Goal: Information Seeking & Learning: Understand process/instructions

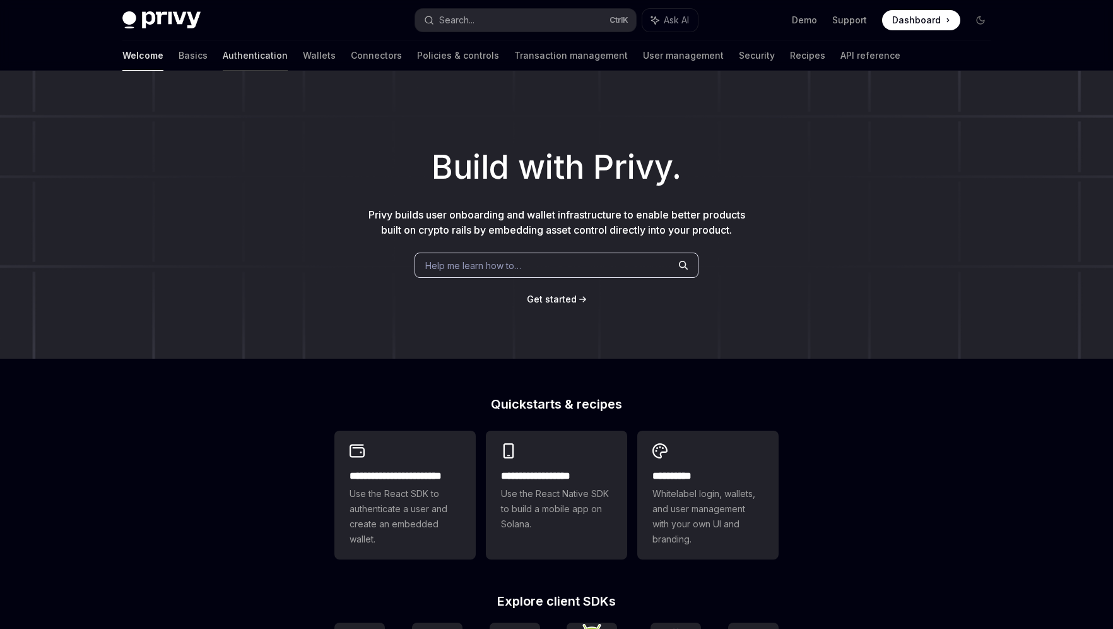
click at [223, 55] on link "Authentication" at bounding box center [255, 55] width 65 height 30
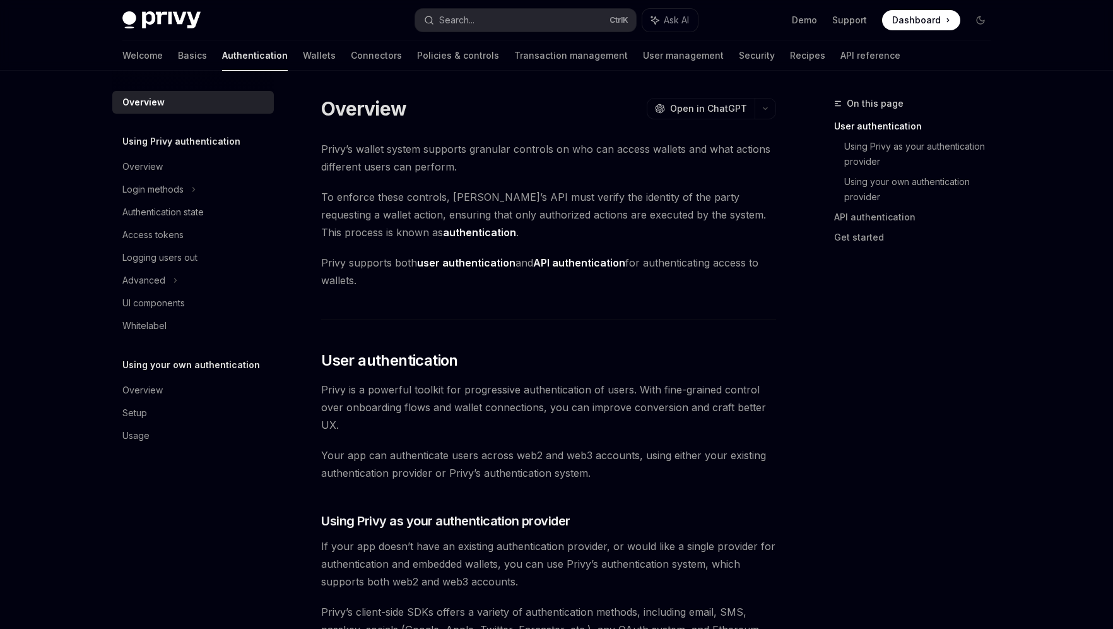
click at [163, 16] on img at bounding box center [161, 20] width 78 height 18
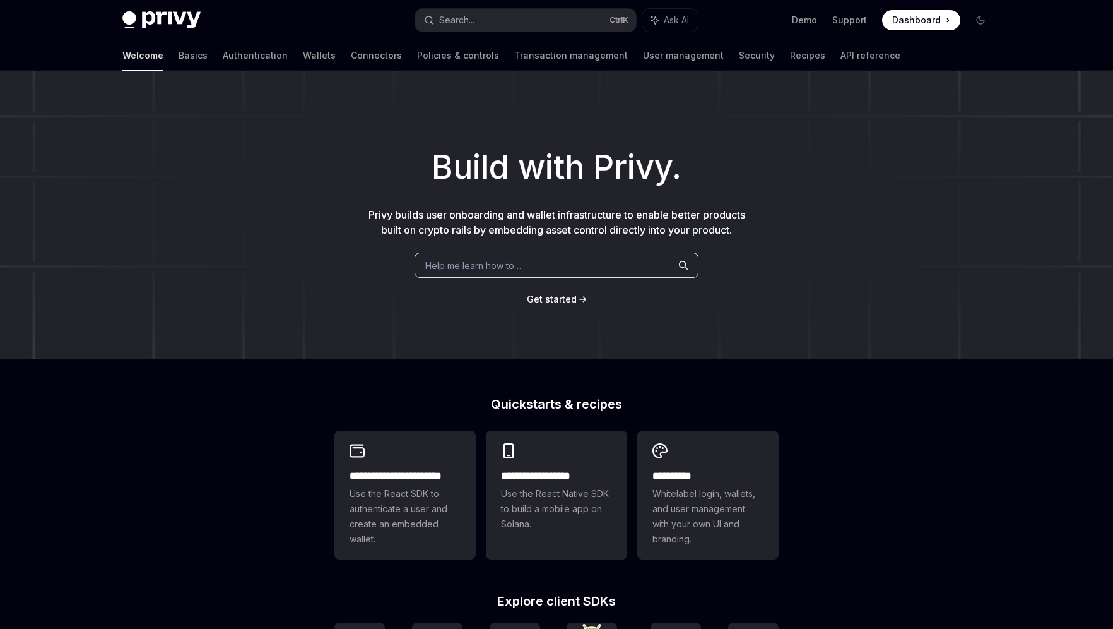
click at [163, 16] on img at bounding box center [161, 20] width 78 height 18
click at [223, 59] on link "Authentication" at bounding box center [255, 55] width 65 height 30
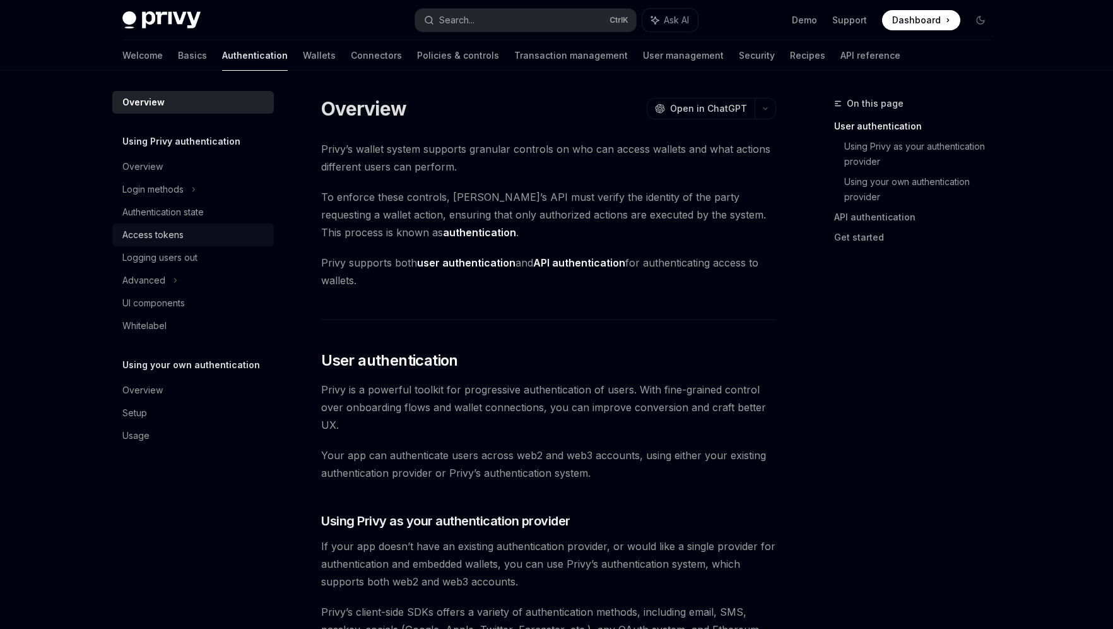
click at [168, 235] on div "Access tokens" at bounding box center [152, 234] width 61 height 15
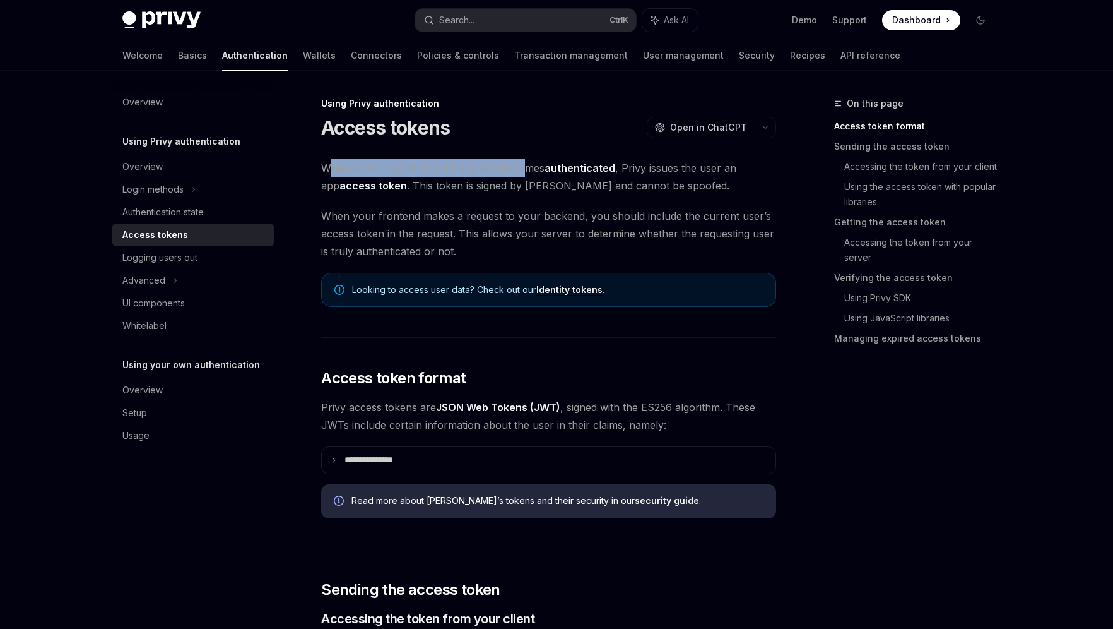
drag, startPoint x: 327, startPoint y: 167, endPoint x: 521, endPoint y: 172, distance: 194.4
click at [521, 172] on span "When a user logs in to your app and becomes authenticated , Privy issues the us…" at bounding box center [548, 176] width 455 height 35
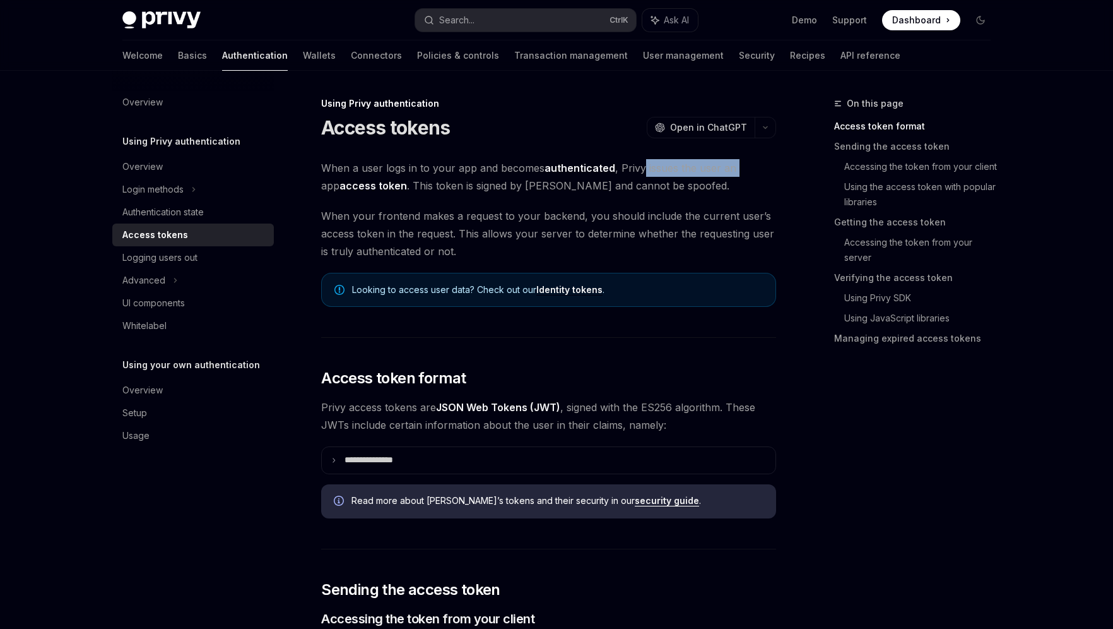
drag, startPoint x: 641, startPoint y: 168, endPoint x: 735, endPoint y: 168, distance: 94.0
click at [735, 168] on span "When a user logs in to your app and becomes authenticated , Privy issues the us…" at bounding box center [548, 176] width 455 height 35
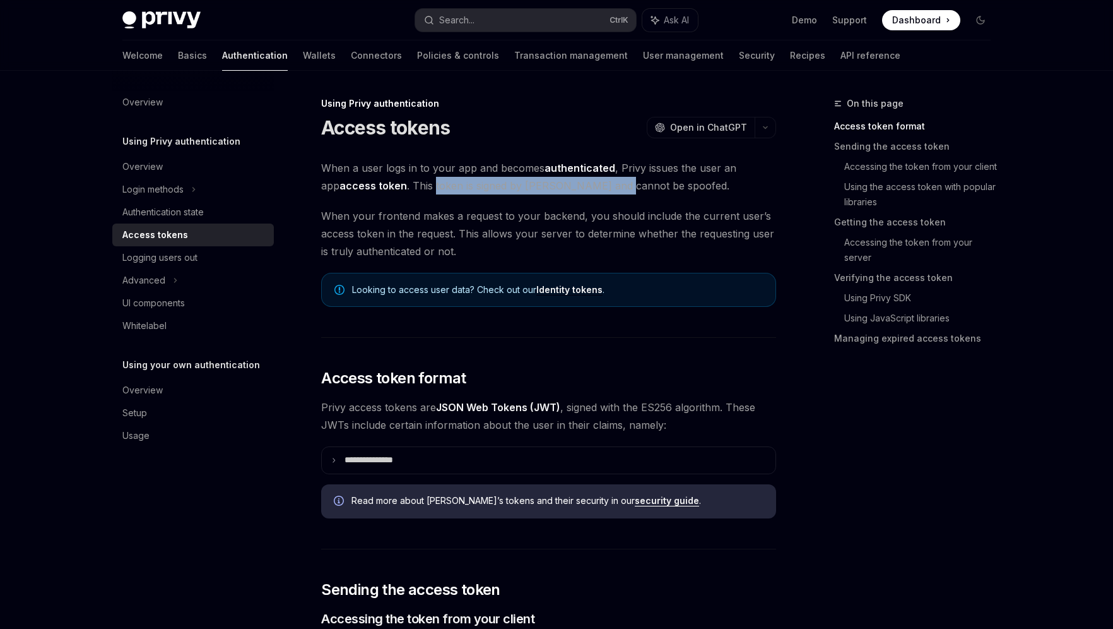
drag, startPoint x: 415, startPoint y: 186, endPoint x: 598, endPoint y: 187, distance: 183.0
click at [595, 187] on span "When a user logs in to your app and becomes authenticated , Privy issues the us…" at bounding box center [548, 176] width 455 height 35
click at [598, 187] on span "When a user logs in to your app and becomes authenticated , Privy issues the us…" at bounding box center [548, 176] width 455 height 35
drag, startPoint x: 793, startPoint y: 512, endPoint x: 768, endPoint y: 330, distance: 184.1
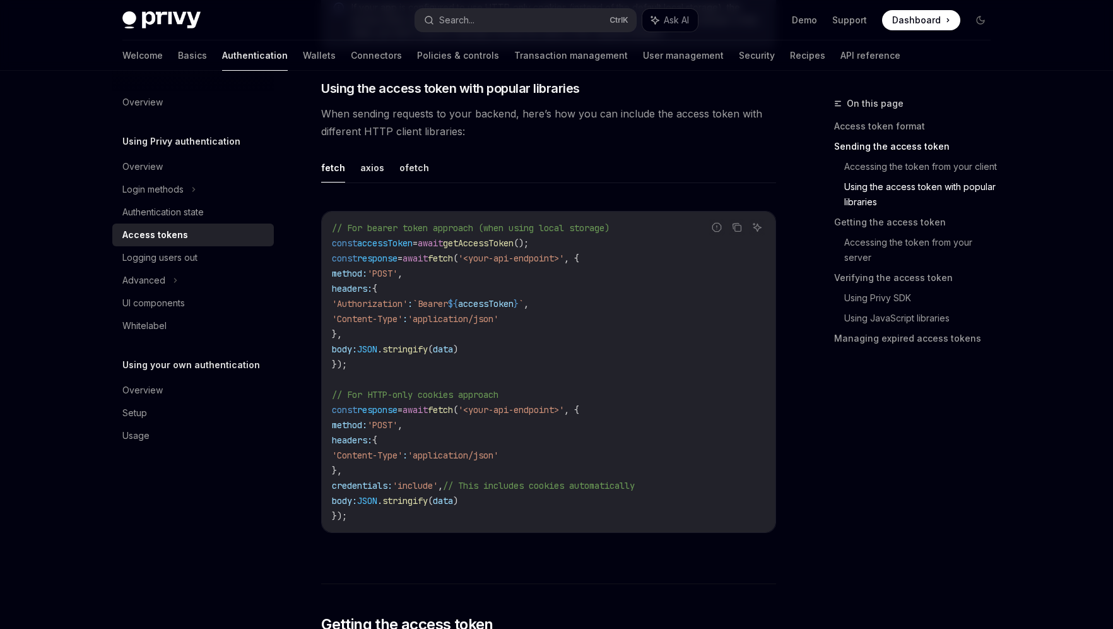
scroll to position [1073, 0]
click at [365, 170] on button "axios" at bounding box center [372, 166] width 24 height 30
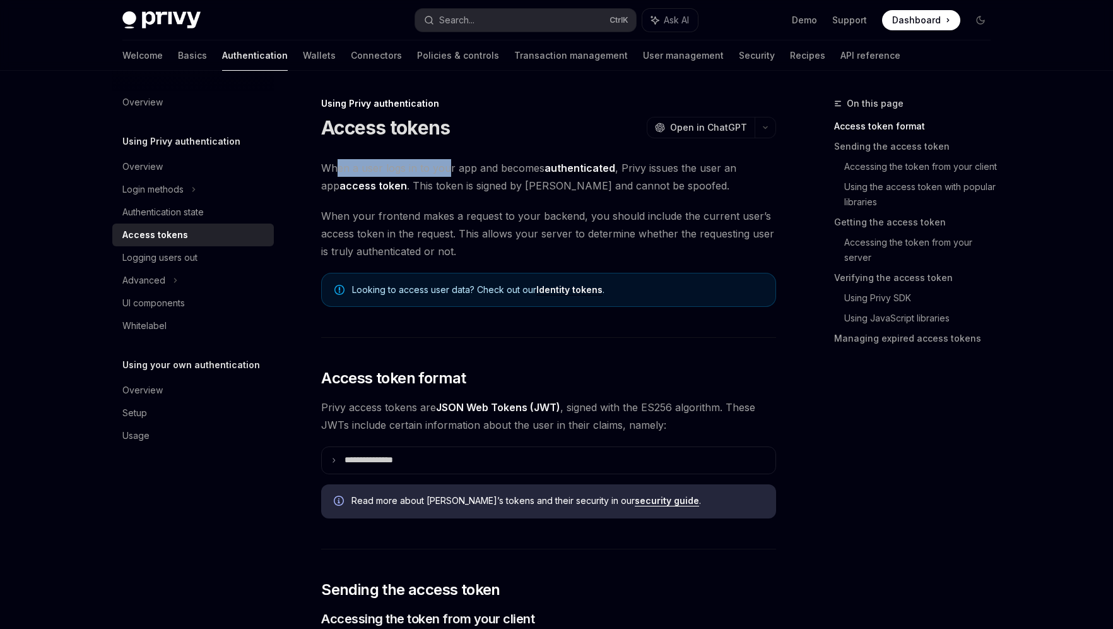
drag, startPoint x: 337, startPoint y: 169, endPoint x: 450, endPoint y: 168, distance: 113.0
click at [449, 168] on span "When a user logs in to your app and becomes authenticated , Privy issues the us…" at bounding box center [548, 176] width 455 height 35
click at [474, 177] on span "When a user logs in to your app and becomes authenticated , Privy issues the us…" at bounding box center [548, 176] width 455 height 35
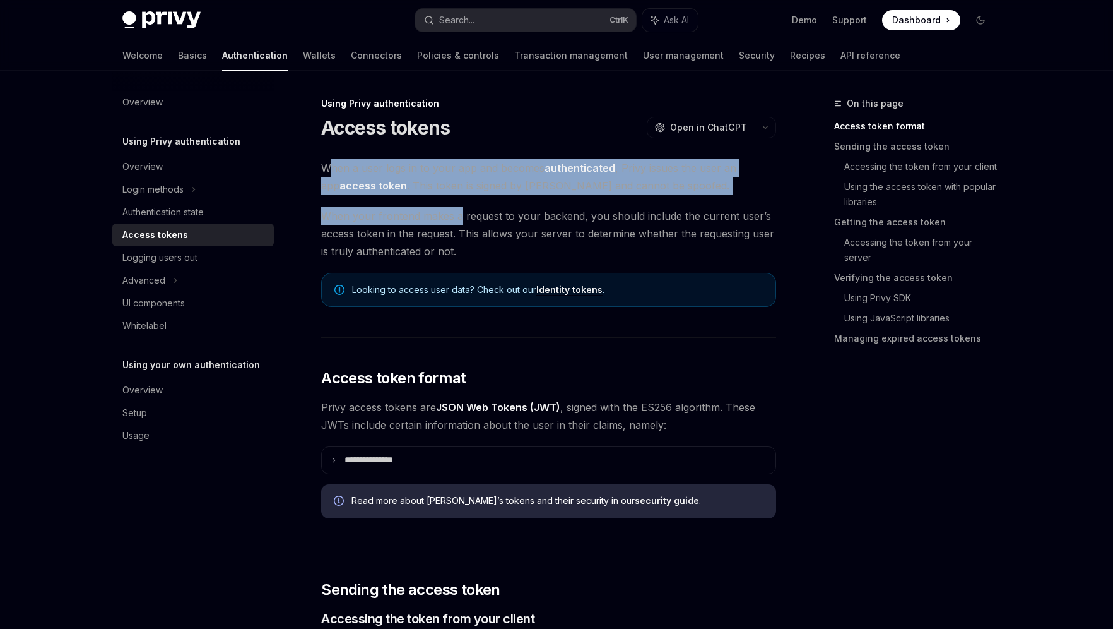
drag, startPoint x: 329, startPoint y: 165, endPoint x: 462, endPoint y: 211, distance: 140.7
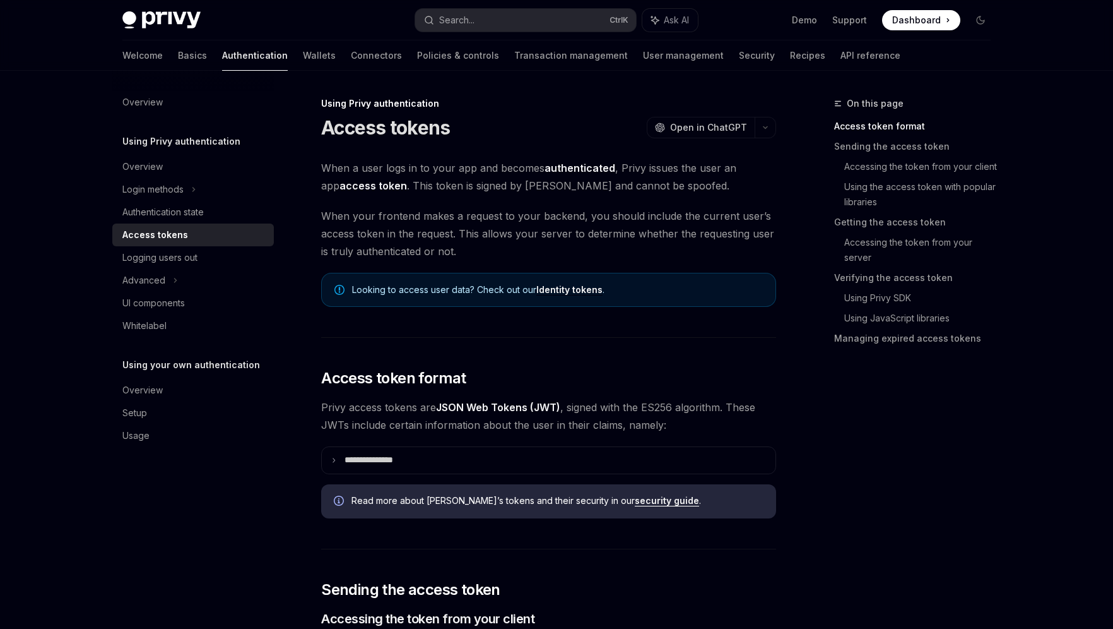
click at [471, 219] on span "When your frontend makes a request to your backend, you should include the curr…" at bounding box center [548, 233] width 455 height 53
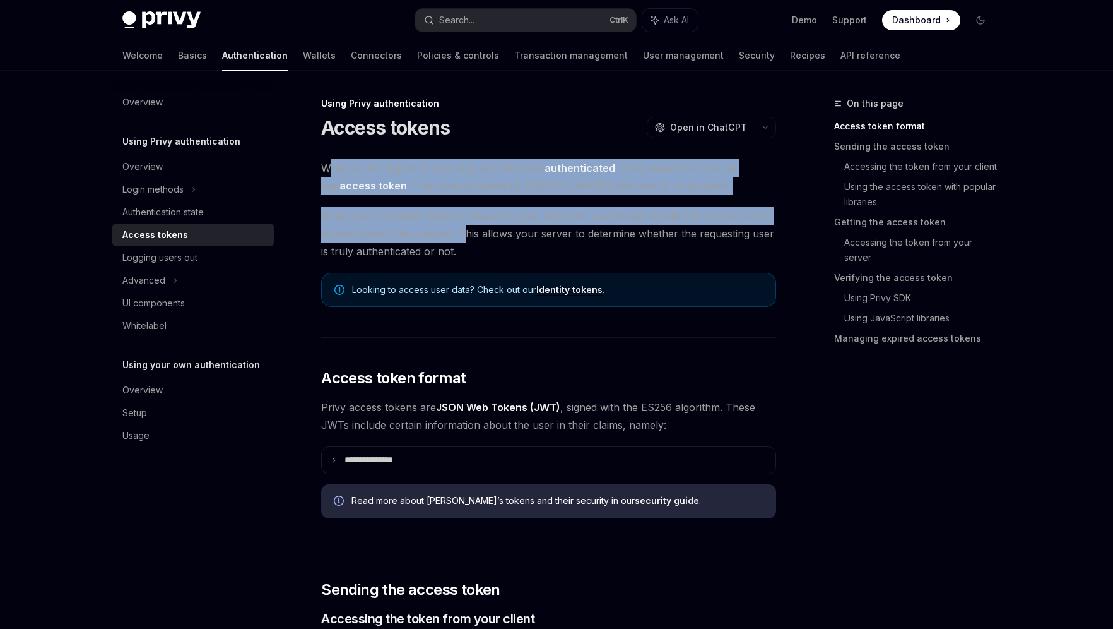
drag, startPoint x: 328, startPoint y: 169, endPoint x: 466, endPoint y: 237, distance: 154.1
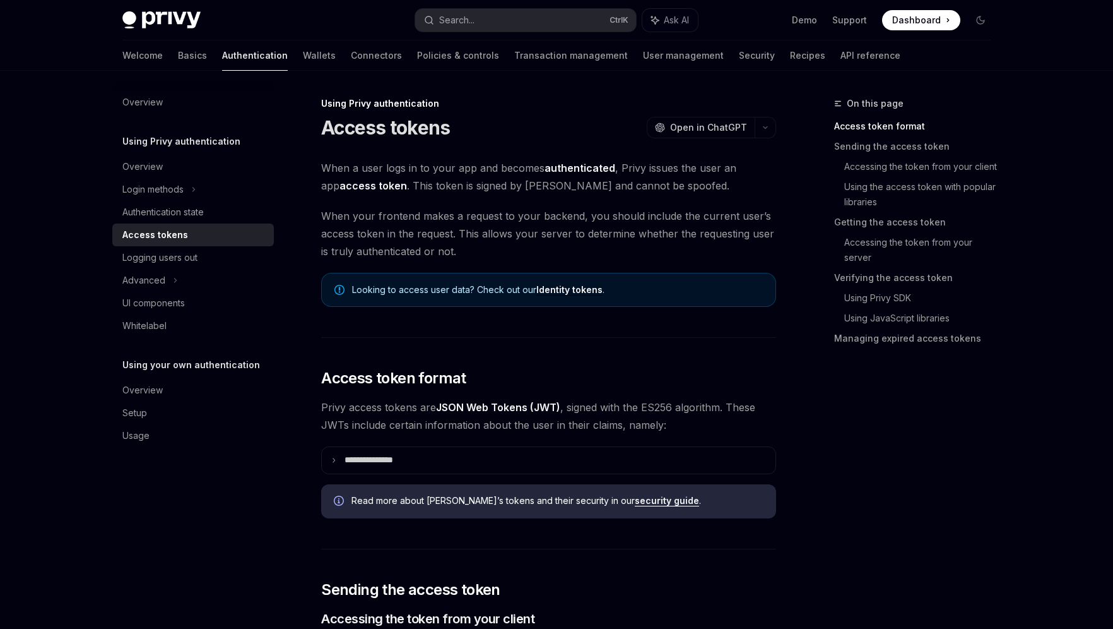
click at [469, 239] on span "When your frontend makes a request to your backend, you should include the curr…" at bounding box center [548, 233] width 455 height 53
drag, startPoint x: 330, startPoint y: 167, endPoint x: 494, endPoint y: 177, distance: 163.8
click at [490, 176] on span "When a user logs in to your app and becomes authenticated , Privy issues the us…" at bounding box center [548, 176] width 455 height 35
click at [501, 178] on span "When a user logs in to your app and becomes authenticated , Privy issues the us…" at bounding box center [548, 176] width 455 height 35
click at [887, 246] on link "Accessing the token from your server" at bounding box center [922, 249] width 157 height 35
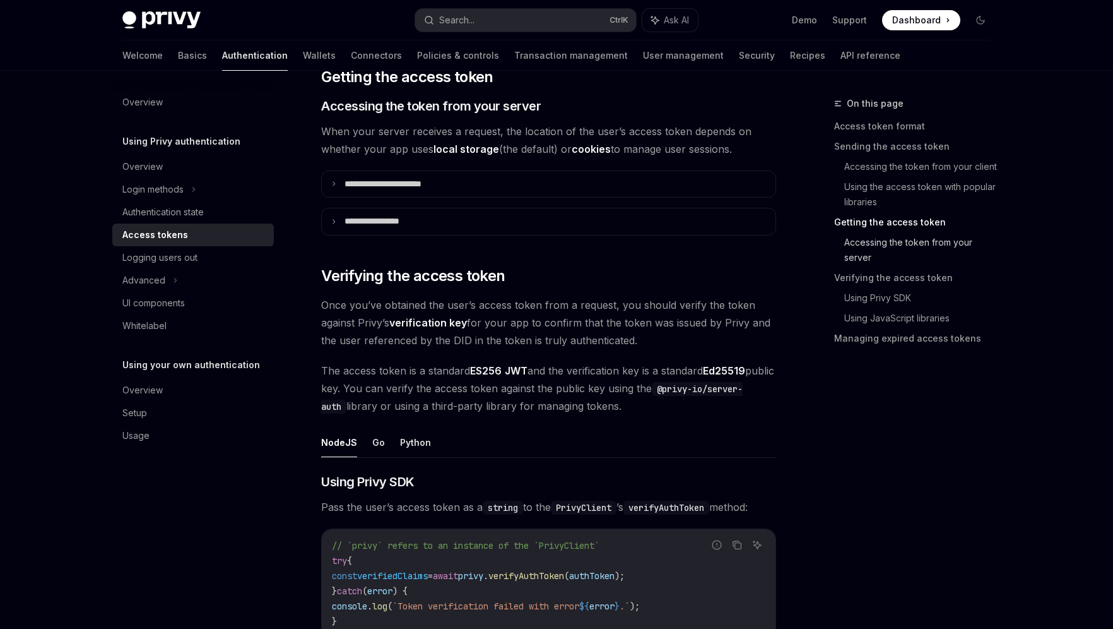
scroll to position [1620, 0]
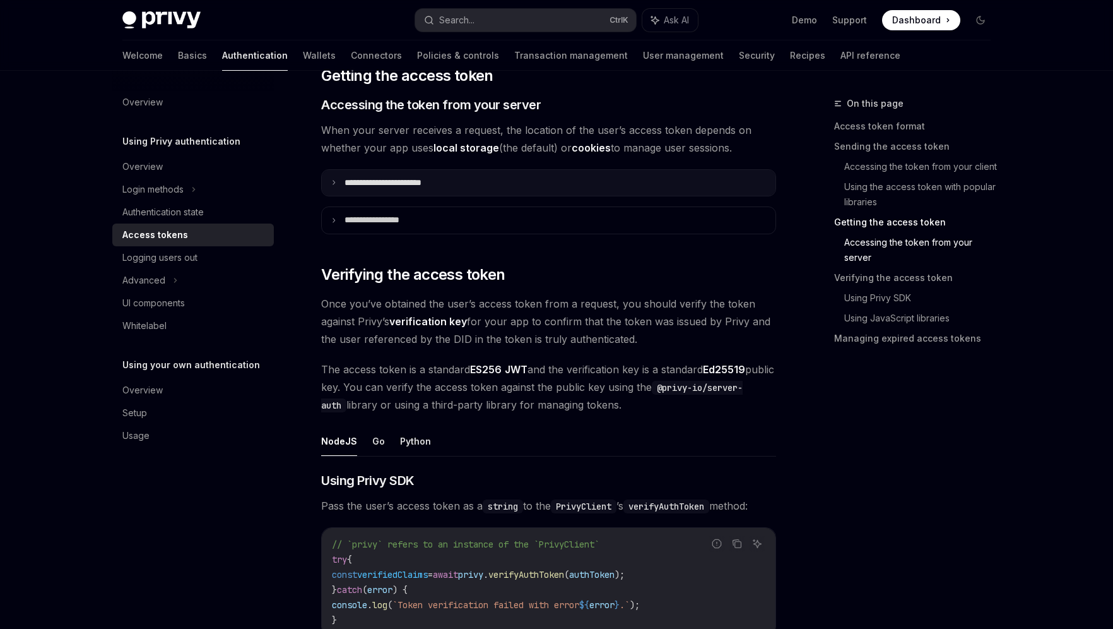
click at [467, 182] on summary "**********" at bounding box center [549, 183] width 454 height 27
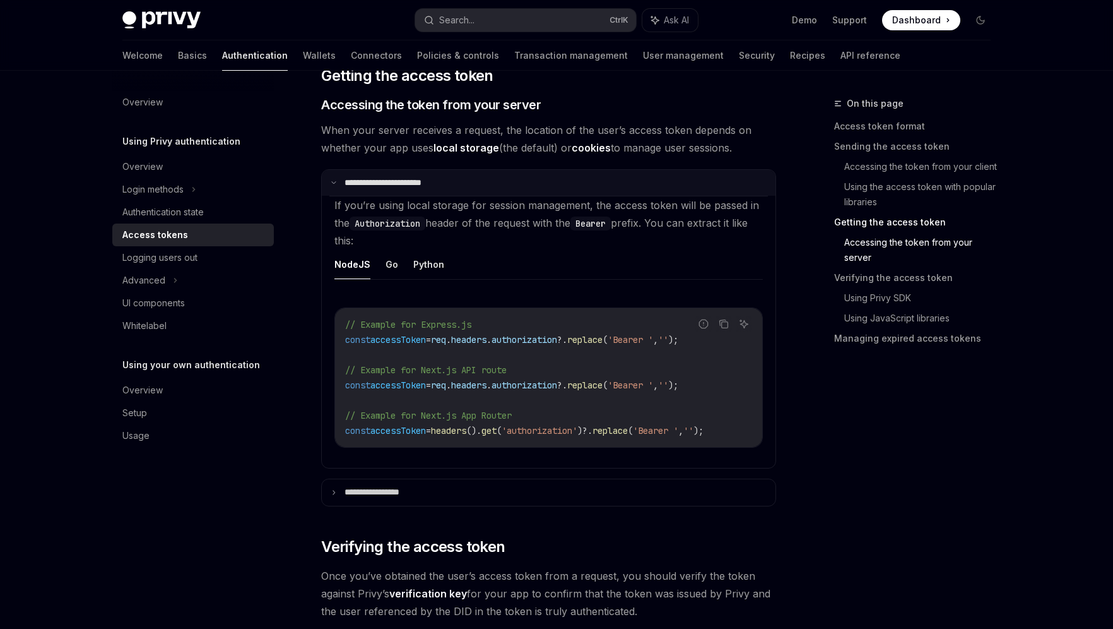
click at [467, 182] on summary "**********" at bounding box center [549, 183] width 454 height 27
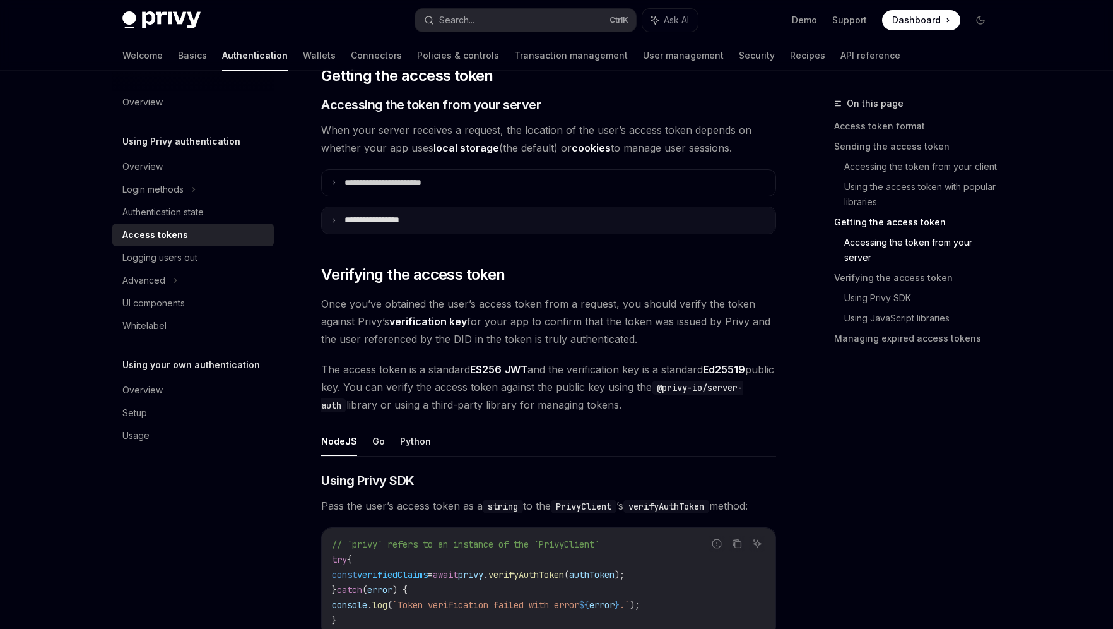
click at [447, 218] on summary "**********" at bounding box center [549, 220] width 454 height 27
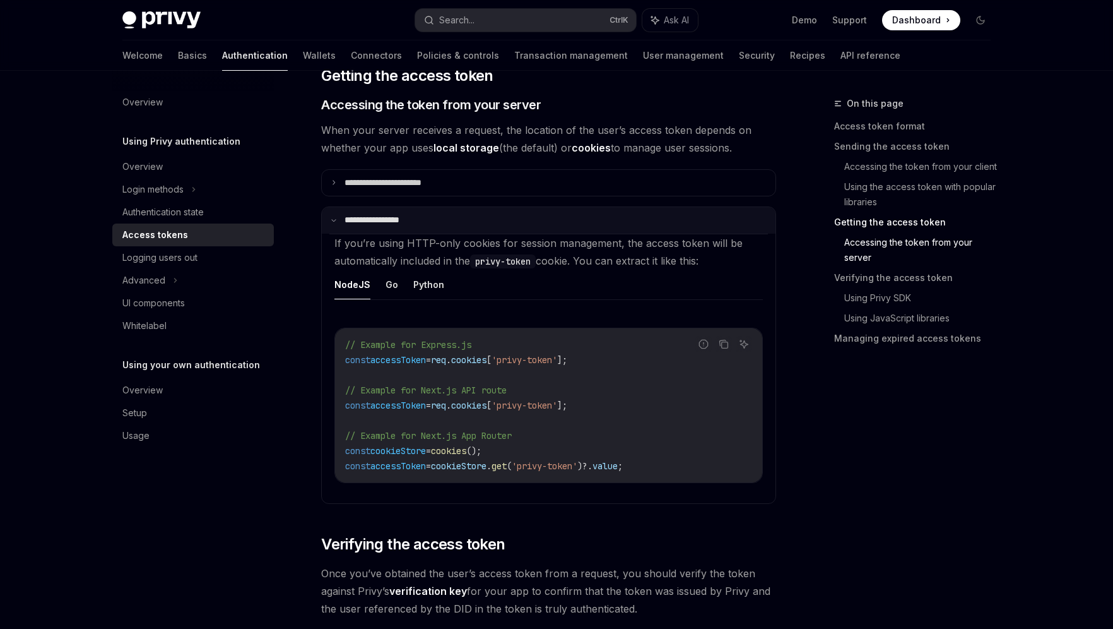
click at [447, 218] on summary "**********" at bounding box center [549, 220] width 454 height 27
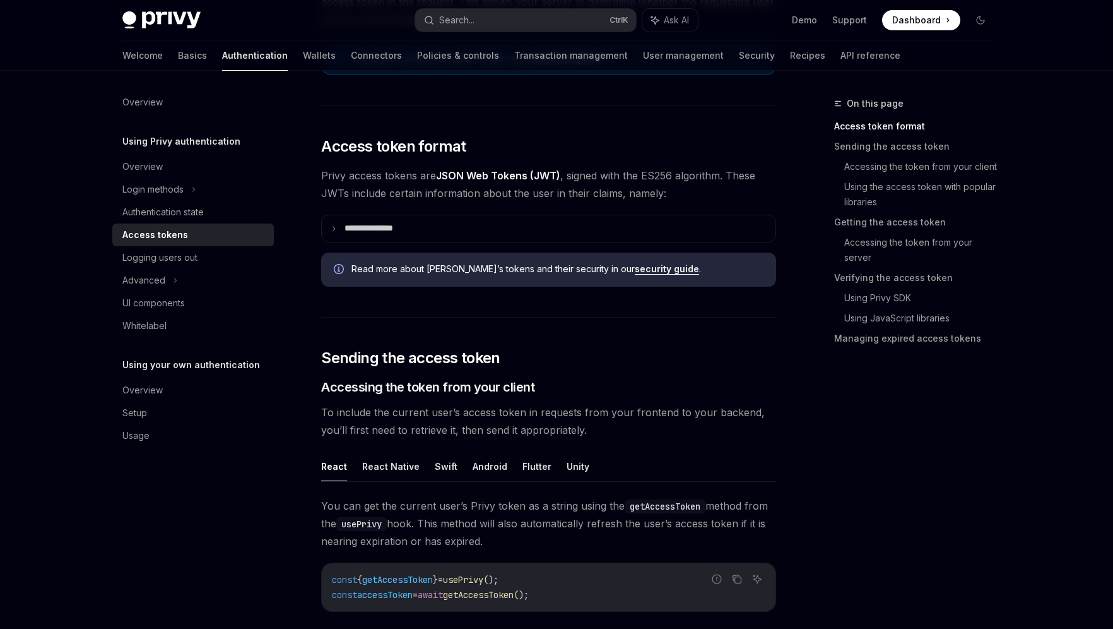
scroll to position [0, 0]
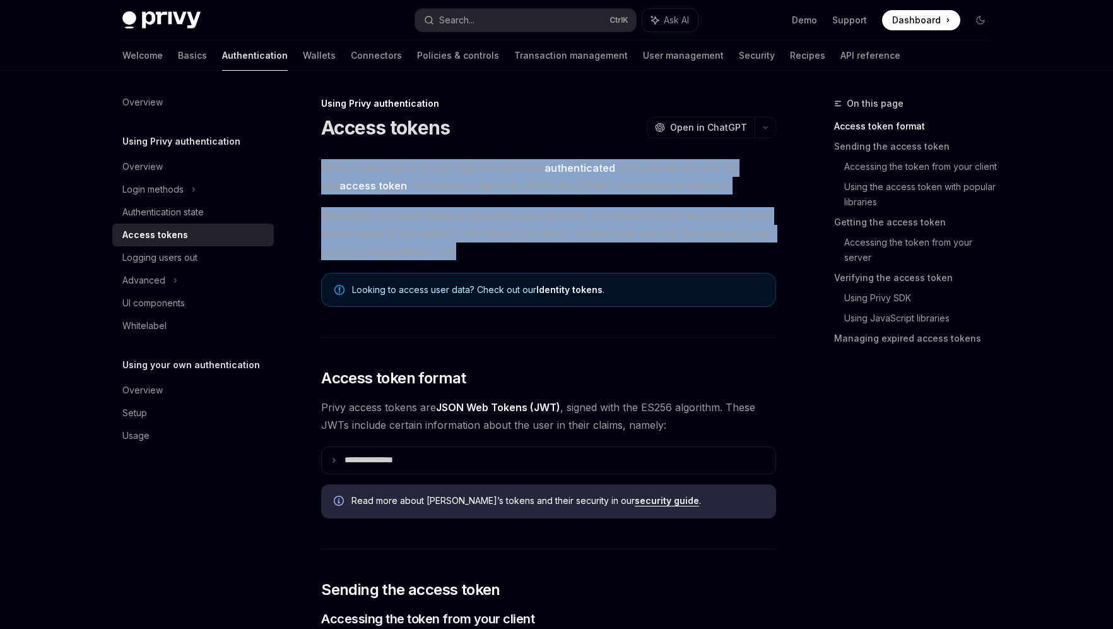
drag, startPoint x: 320, startPoint y: 166, endPoint x: 465, endPoint y: 252, distance: 168.6
click at [465, 252] on span "When your frontend makes a request to your backend, you should include the curr…" at bounding box center [548, 233] width 455 height 53
drag, startPoint x: 321, startPoint y: 163, endPoint x: 475, endPoint y: 256, distance: 179.2
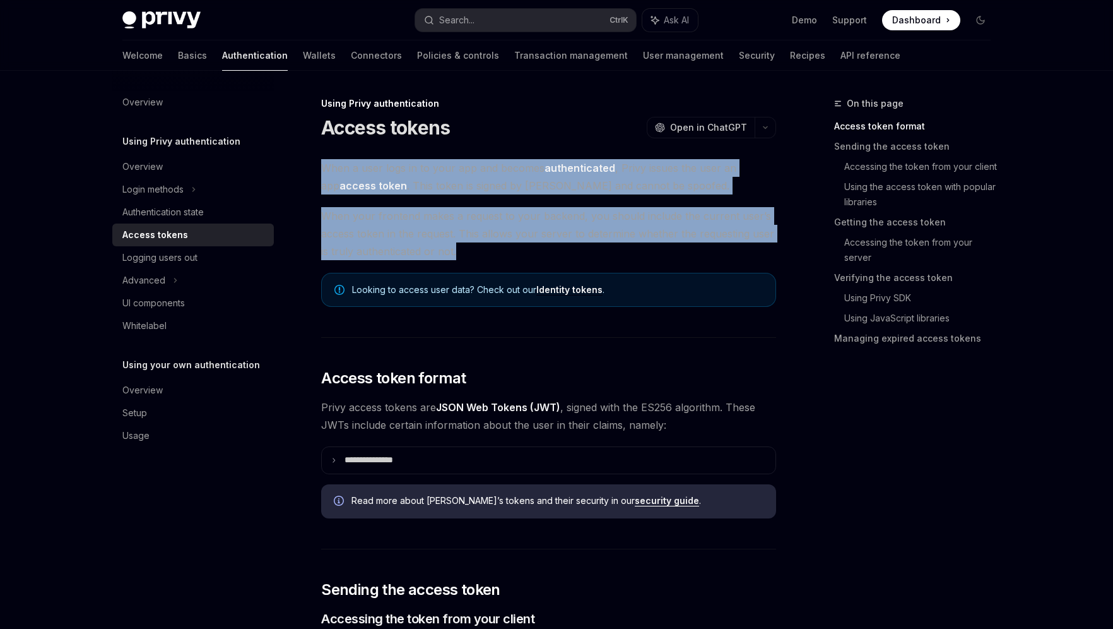
click at [553, 239] on span "When your frontend makes a request to your backend, you should include the curr…" at bounding box center [548, 233] width 455 height 53
drag, startPoint x: 324, startPoint y: 167, endPoint x: 468, endPoint y: 247, distance: 164.7
click at [468, 247] on span "When your frontend makes a request to your backend, you should include the curr…" at bounding box center [548, 233] width 455 height 53
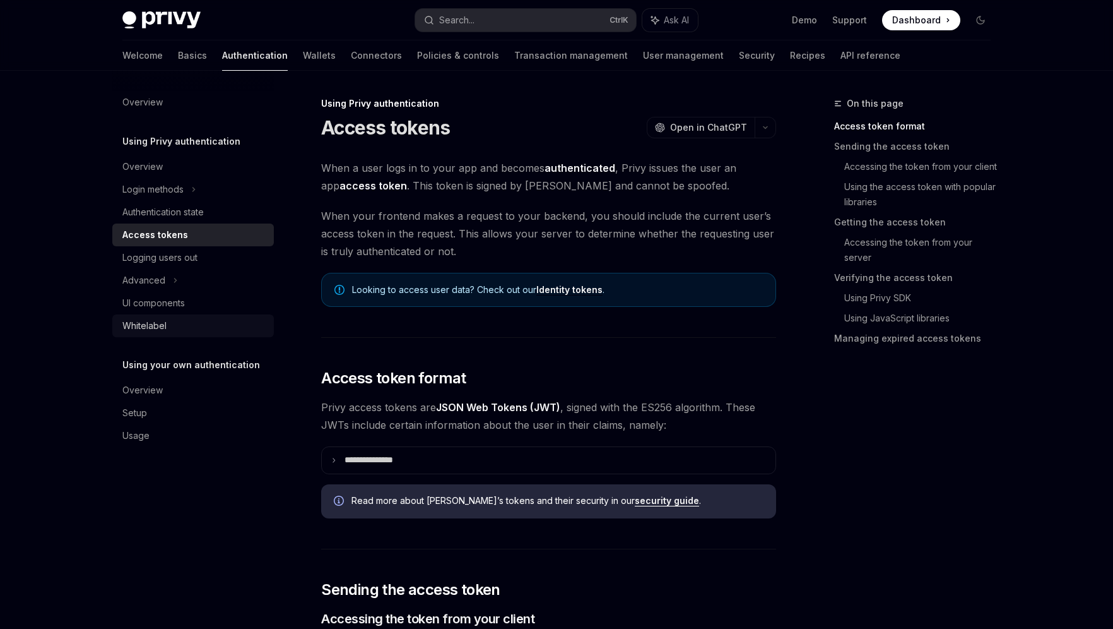
click at [130, 325] on div "Whitelabel" at bounding box center [144, 325] width 44 height 15
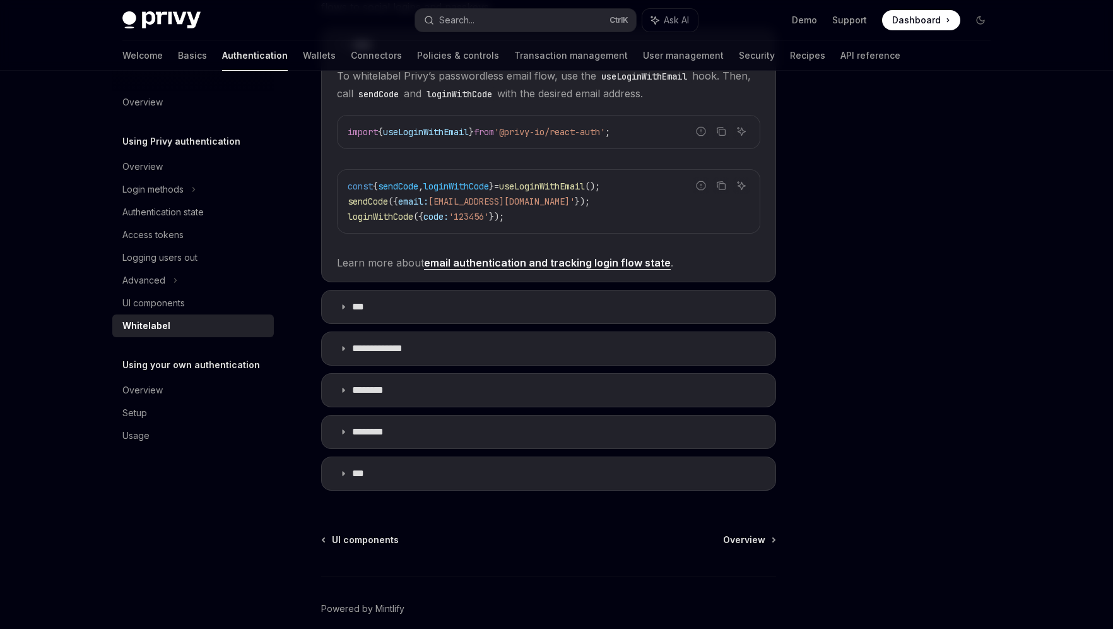
scroll to position [316, 0]
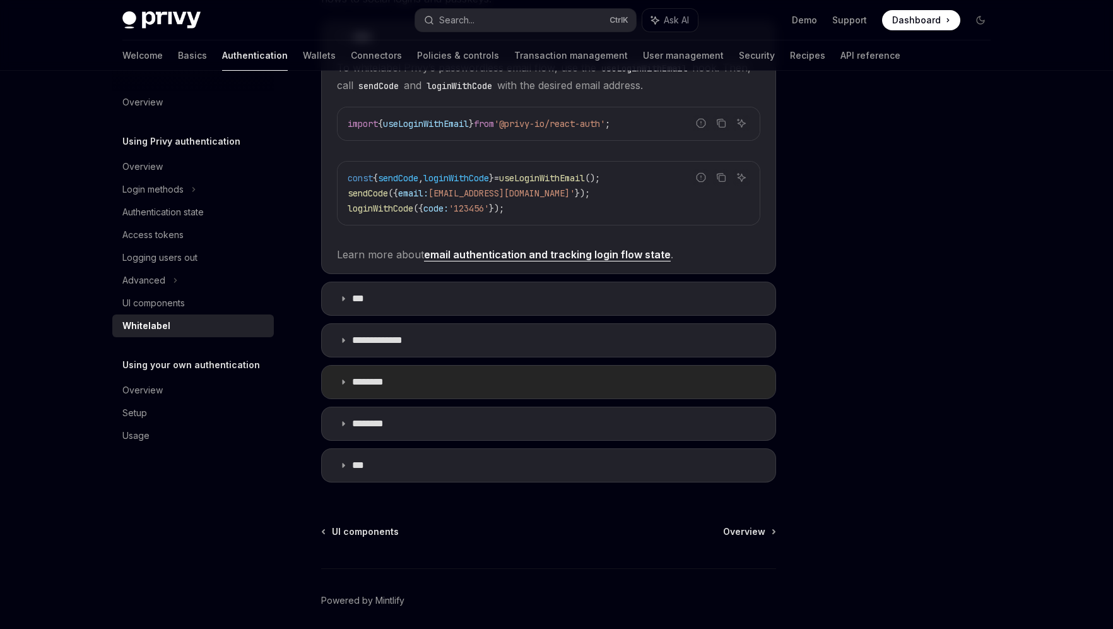
click at [379, 384] on p "********" at bounding box center [374, 382] width 45 height 13
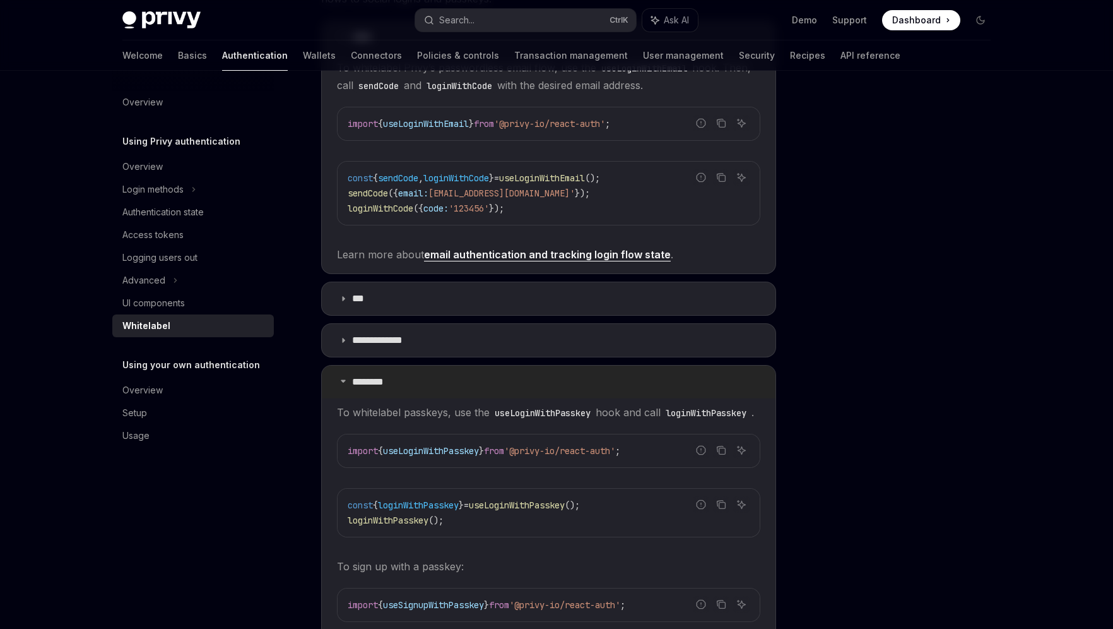
click at [379, 384] on p "********" at bounding box center [374, 382] width 45 height 13
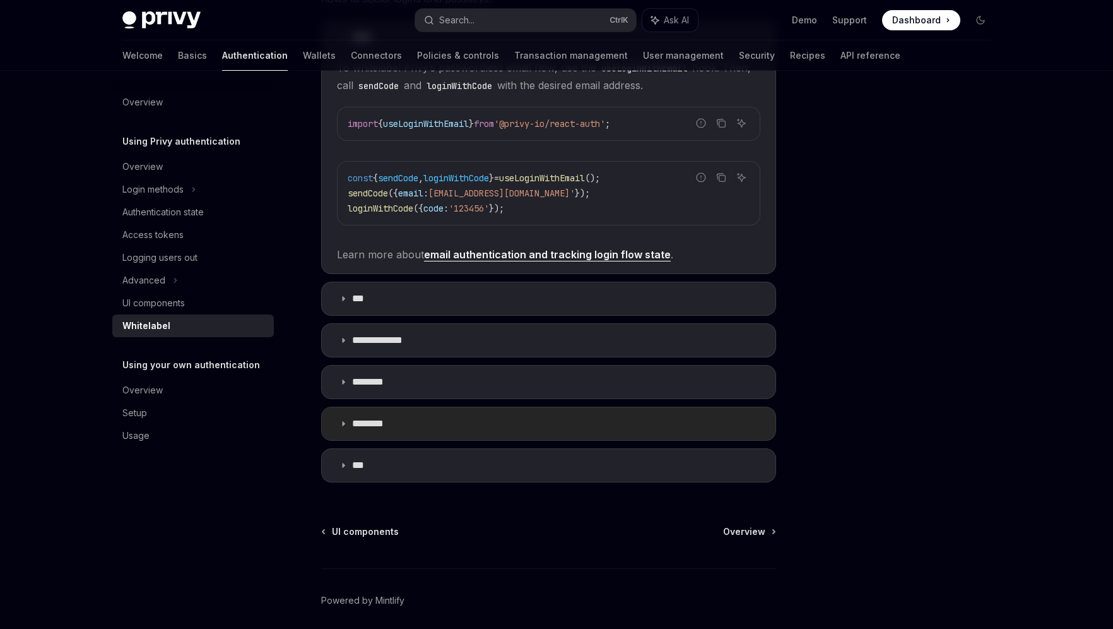
click at [367, 424] on p "********" at bounding box center [374, 423] width 45 height 13
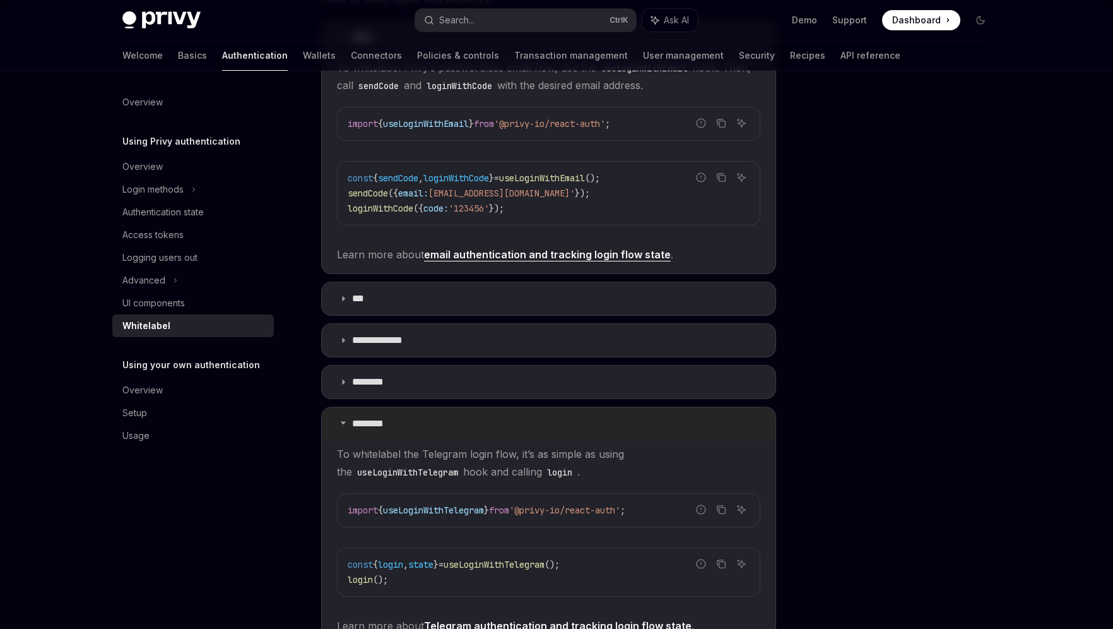
click at [359, 424] on p "********" at bounding box center [374, 423] width 45 height 13
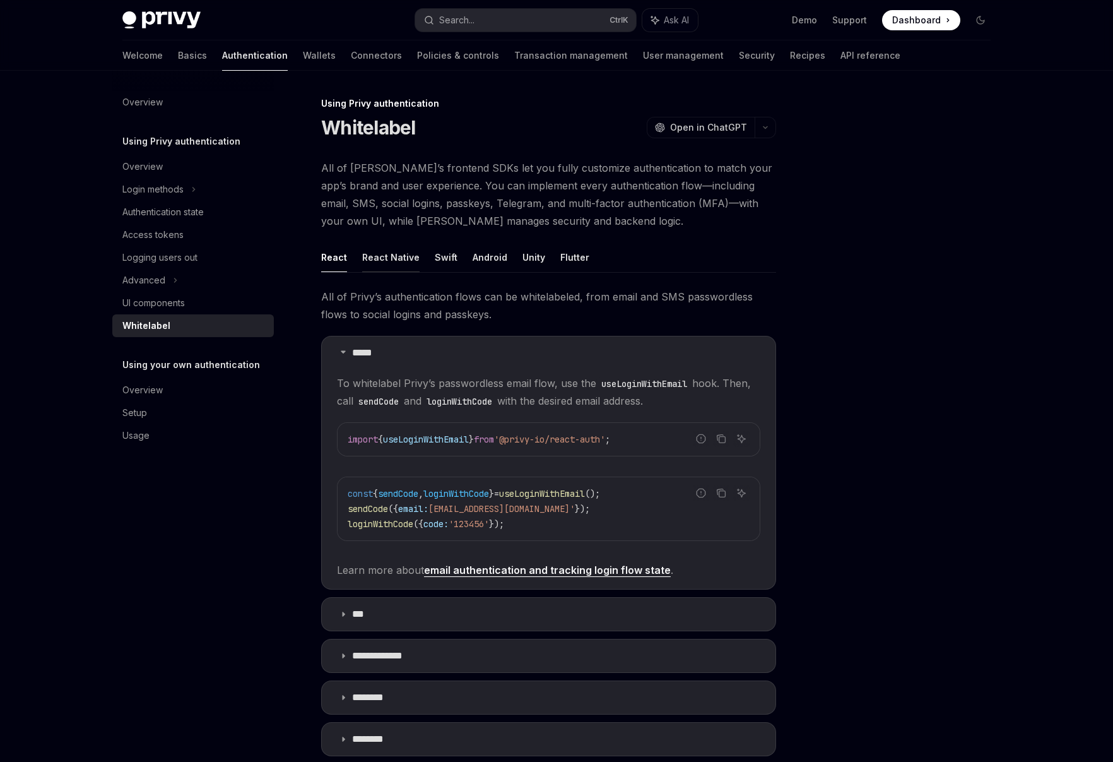
click at [378, 261] on button "React Native" at bounding box center [390, 257] width 57 height 30
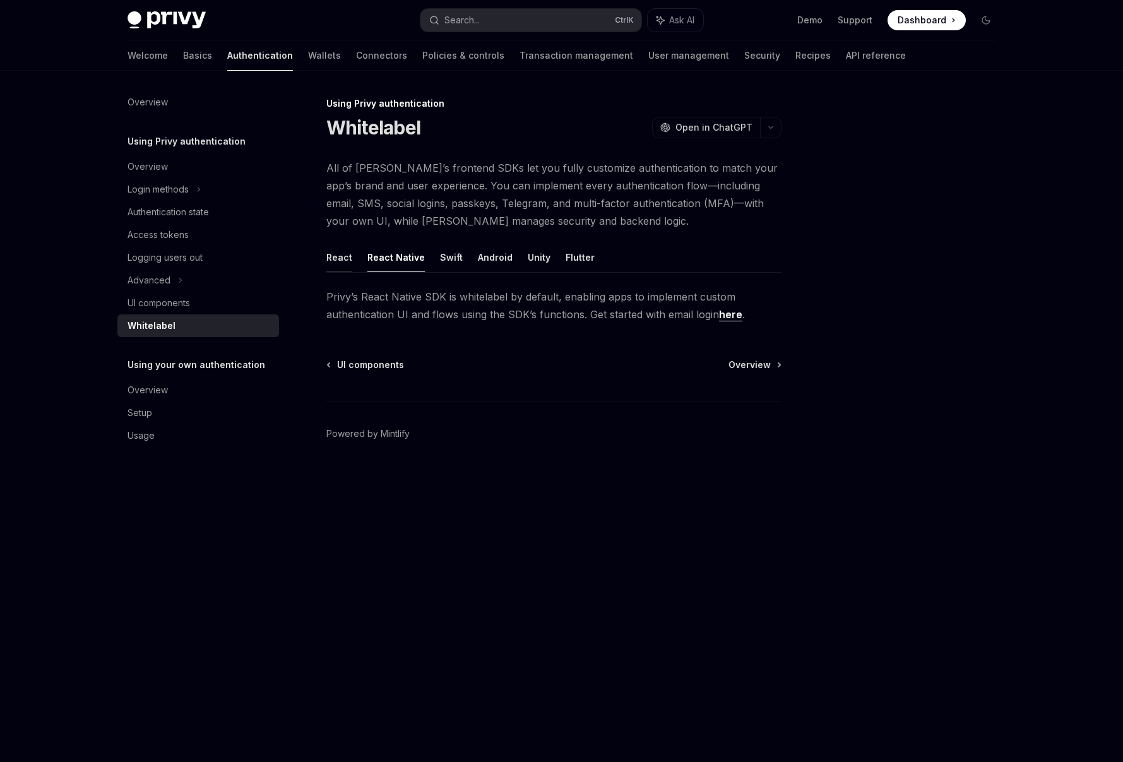
click at [331, 261] on button "React" at bounding box center [339, 257] width 26 height 30
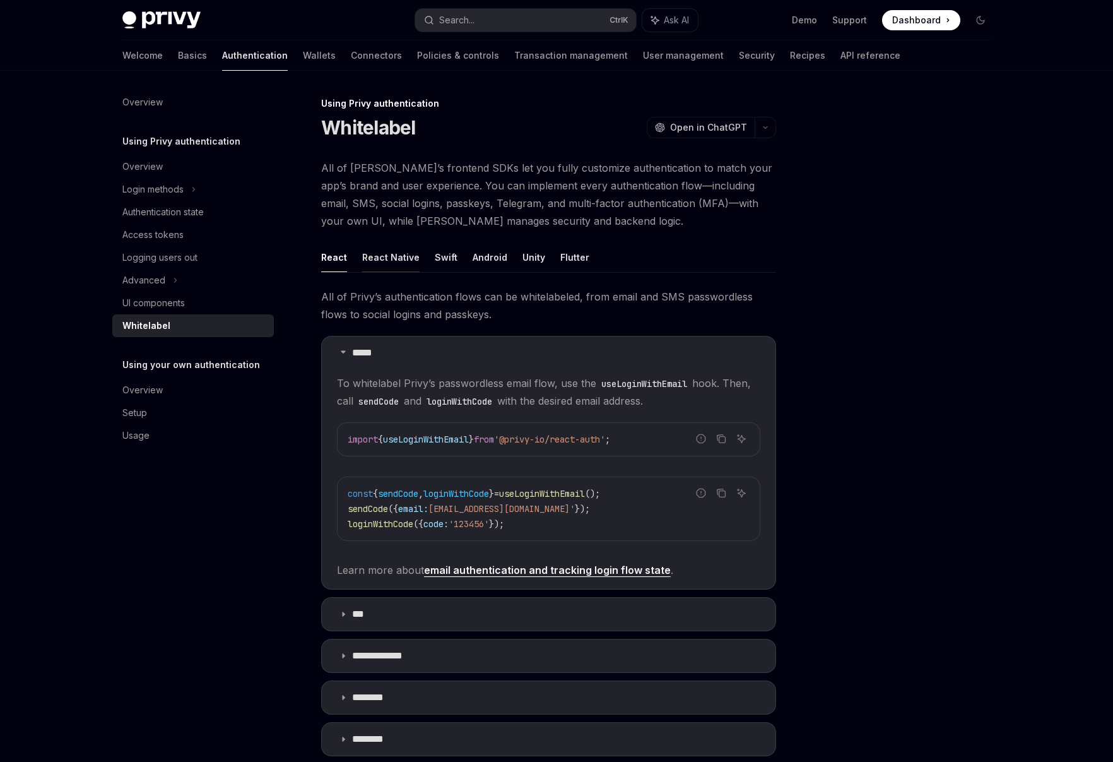
click at [381, 258] on button "React Native" at bounding box center [390, 257] width 57 height 30
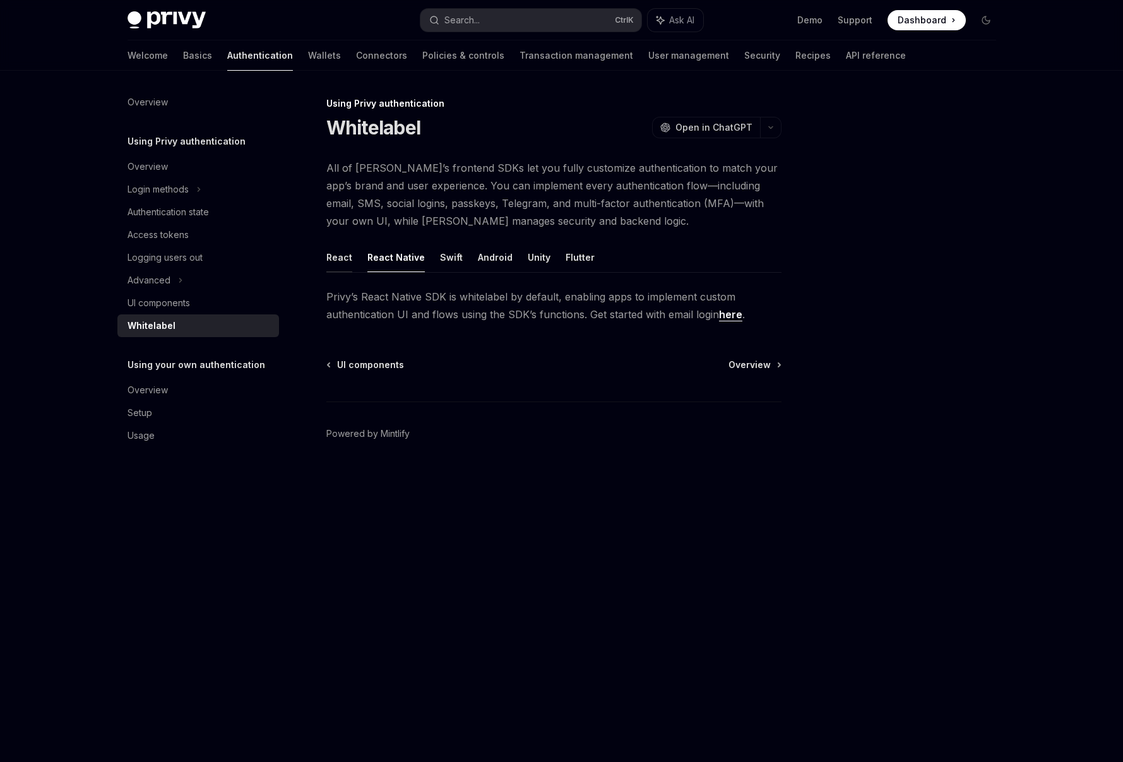
click at [331, 259] on button "React" at bounding box center [339, 257] width 26 height 30
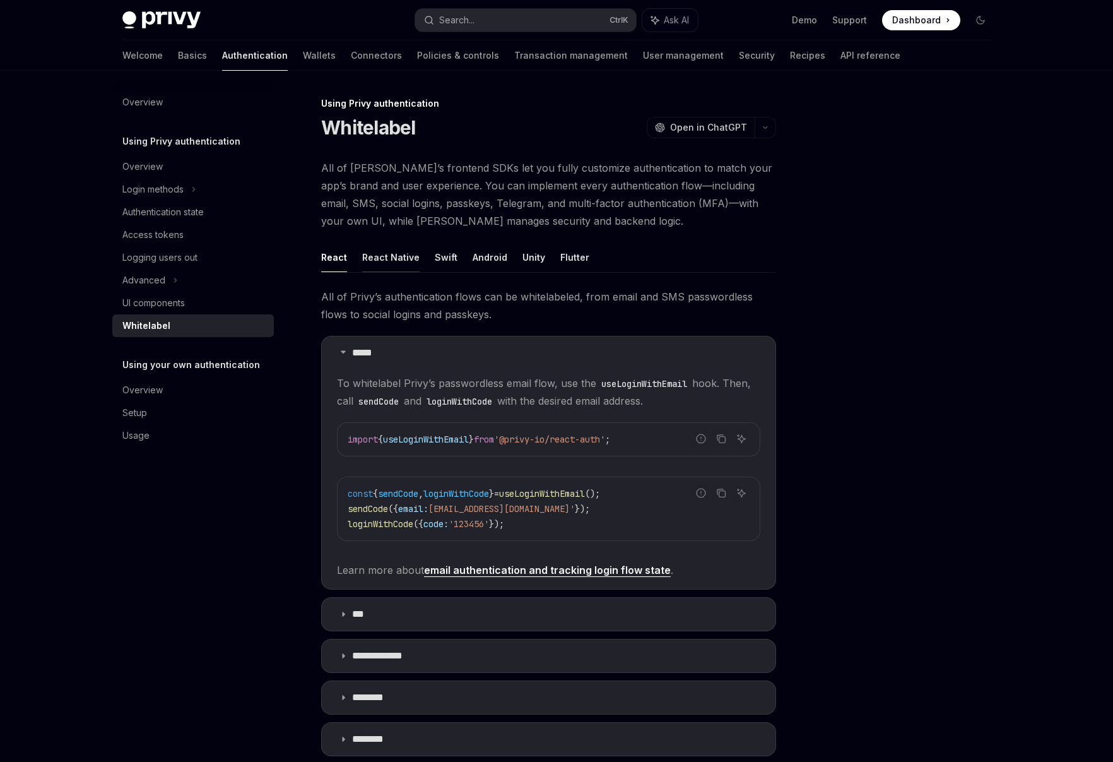
click at [387, 258] on button "React Native" at bounding box center [390, 257] width 57 height 30
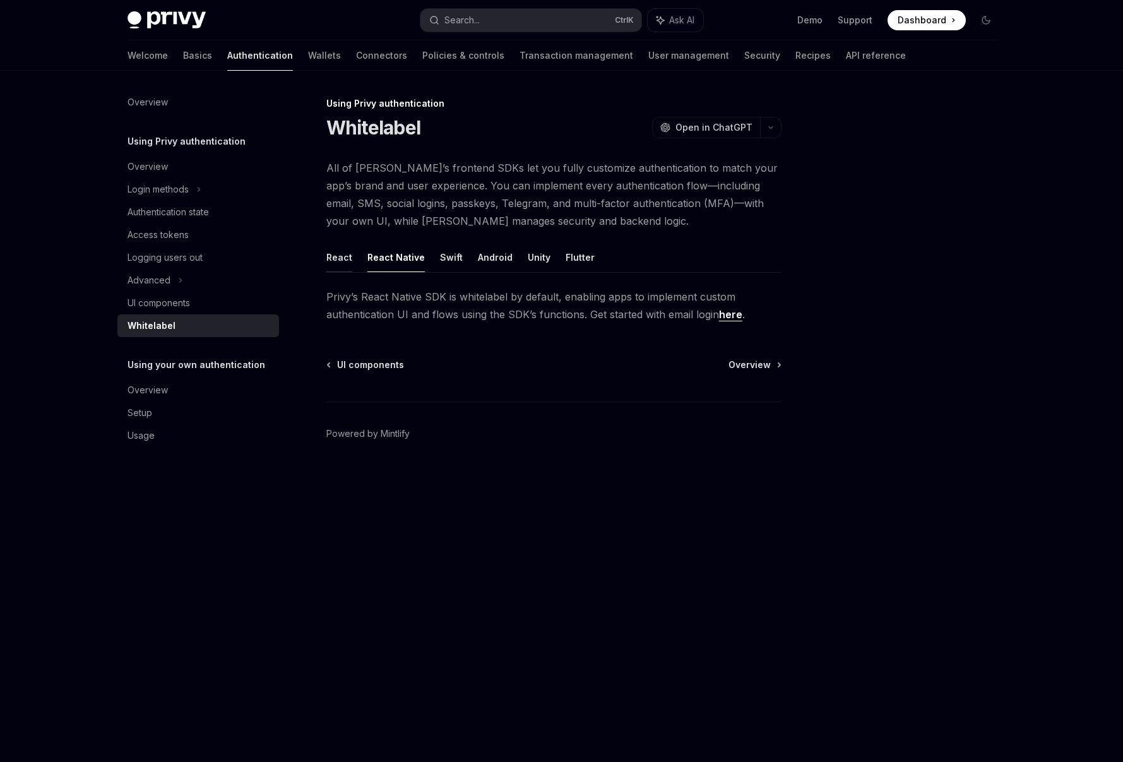
click at [338, 258] on button "React" at bounding box center [339, 257] width 26 height 30
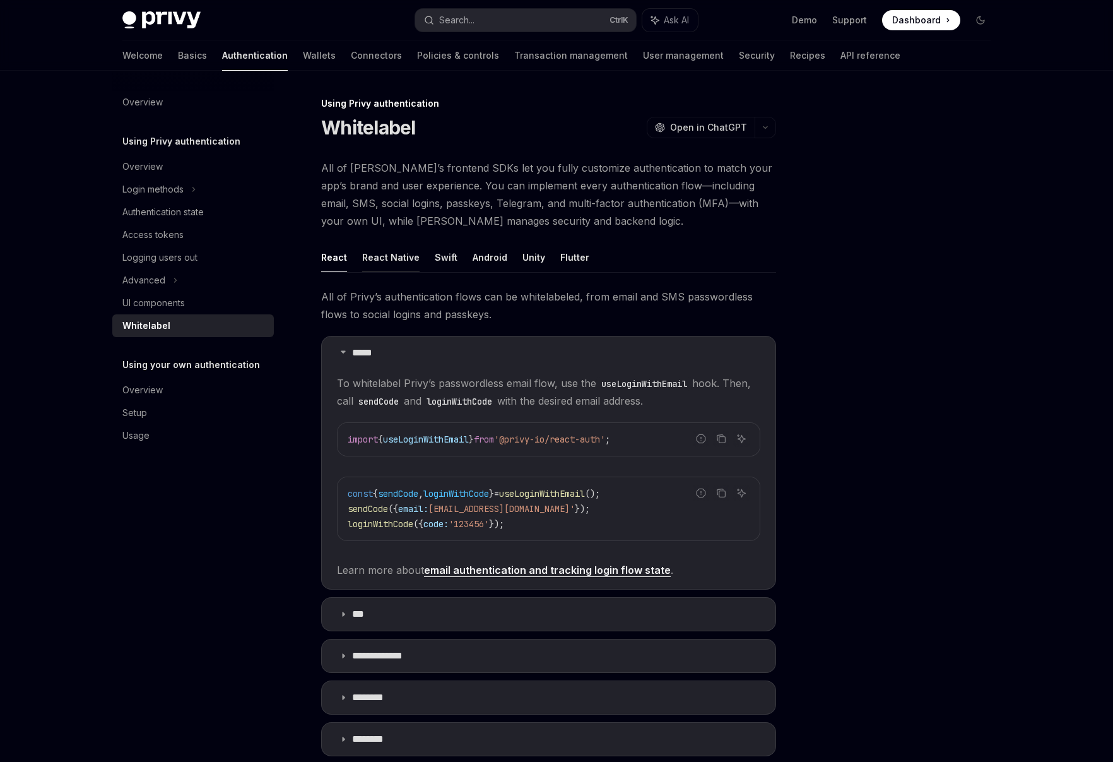
click at [392, 257] on button "React Native" at bounding box center [390, 257] width 57 height 30
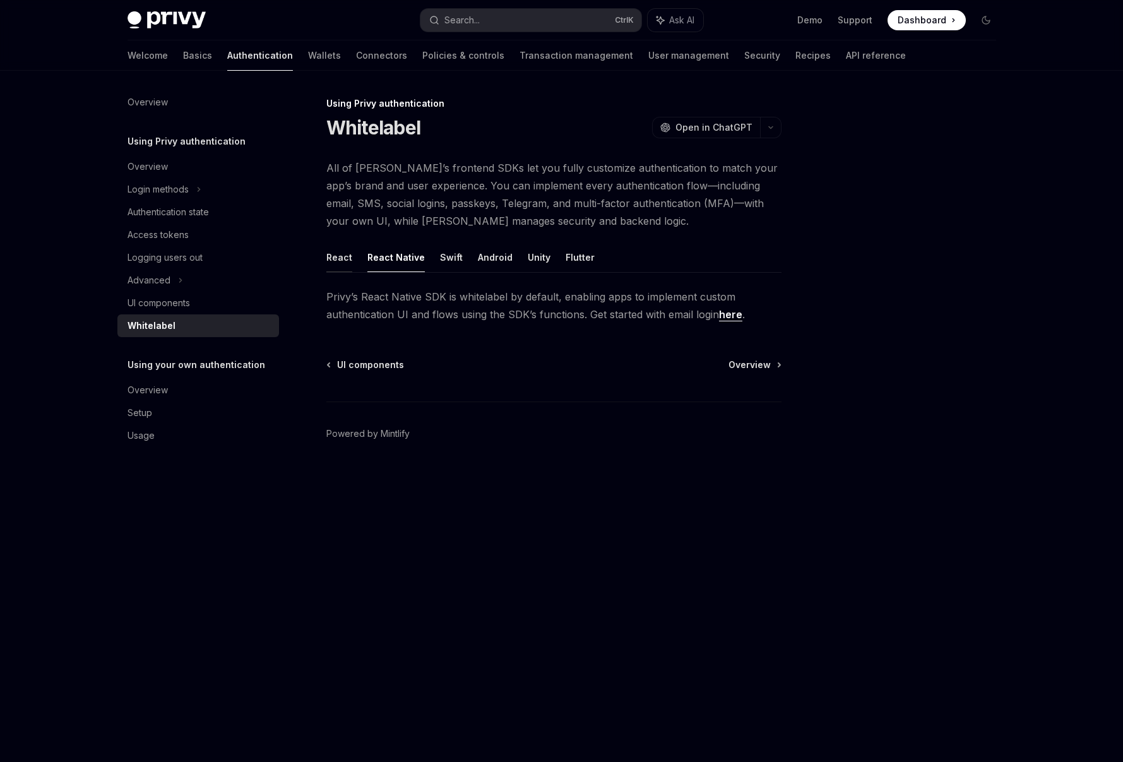
click at [336, 259] on button "React" at bounding box center [339, 257] width 26 height 30
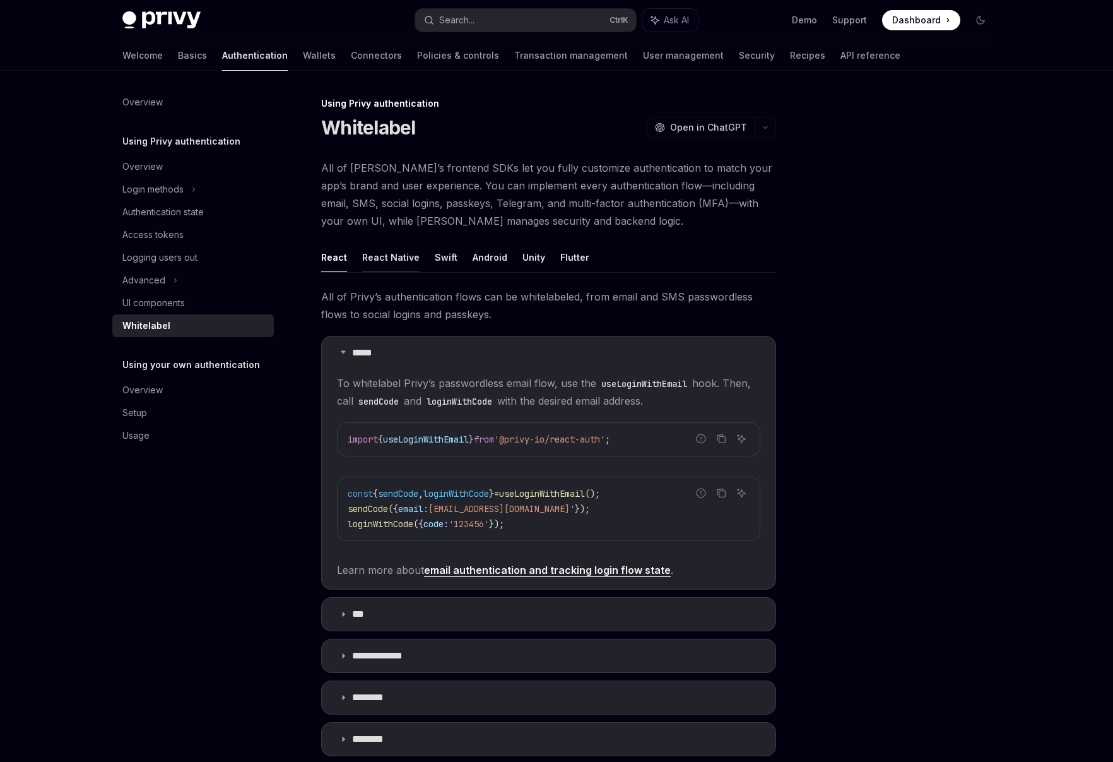
click at [379, 259] on button "React Native" at bounding box center [390, 257] width 57 height 30
type textarea "*"
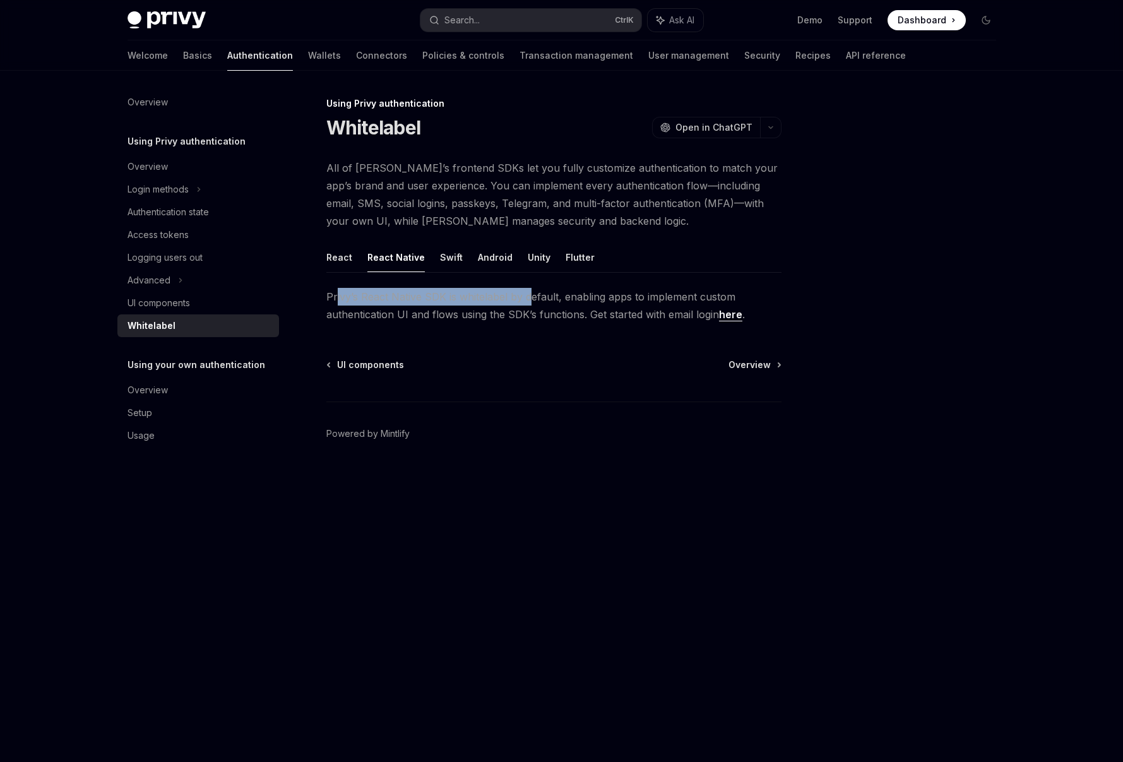
drag, startPoint x: 335, startPoint y: 299, endPoint x: 530, endPoint y: 302, distance: 195.0
click at [530, 302] on span "Privy’s React Native SDK is whitelabel by default, enabling apps to implement c…" at bounding box center [553, 305] width 455 height 35
drag, startPoint x: 579, startPoint y: 302, endPoint x: 685, endPoint y: 304, distance: 106.0
click at [685, 304] on span "Privy’s React Native SDK is whitelabel by default, enabling apps to implement c…" at bounding box center [553, 305] width 455 height 35
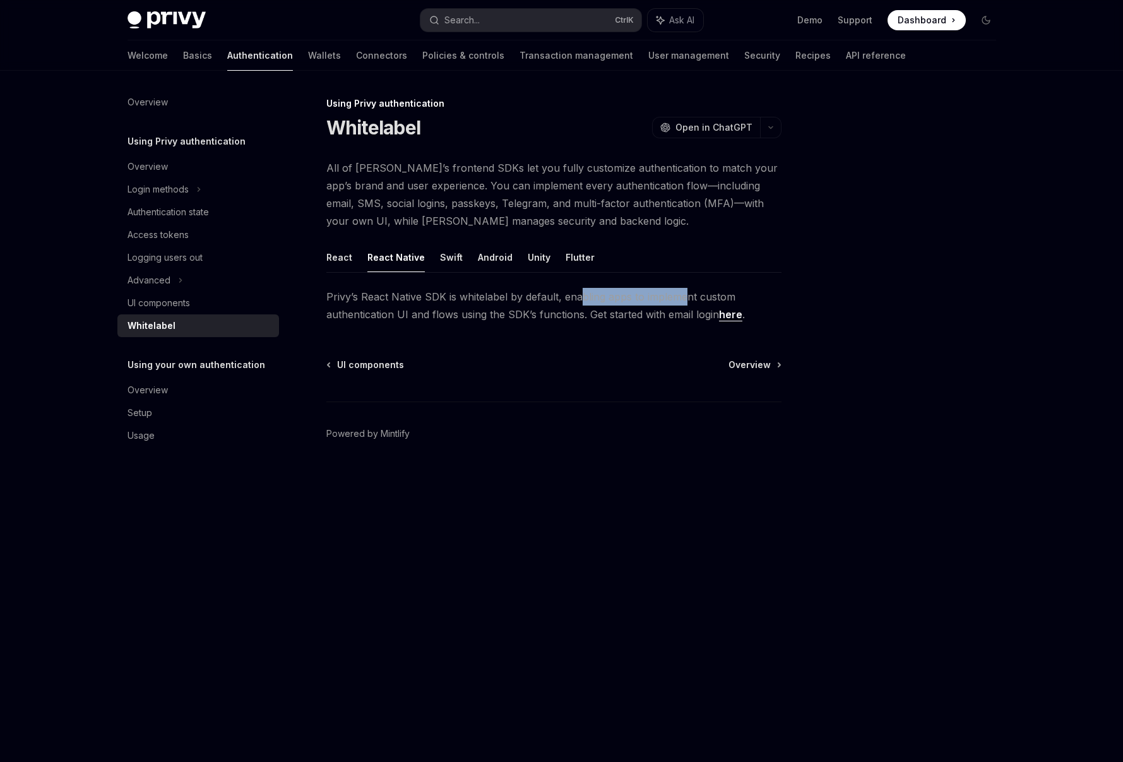
click at [685, 304] on span "Privy’s React Native SDK is whitelabel by default, enabling apps to implement c…" at bounding box center [553, 305] width 455 height 35
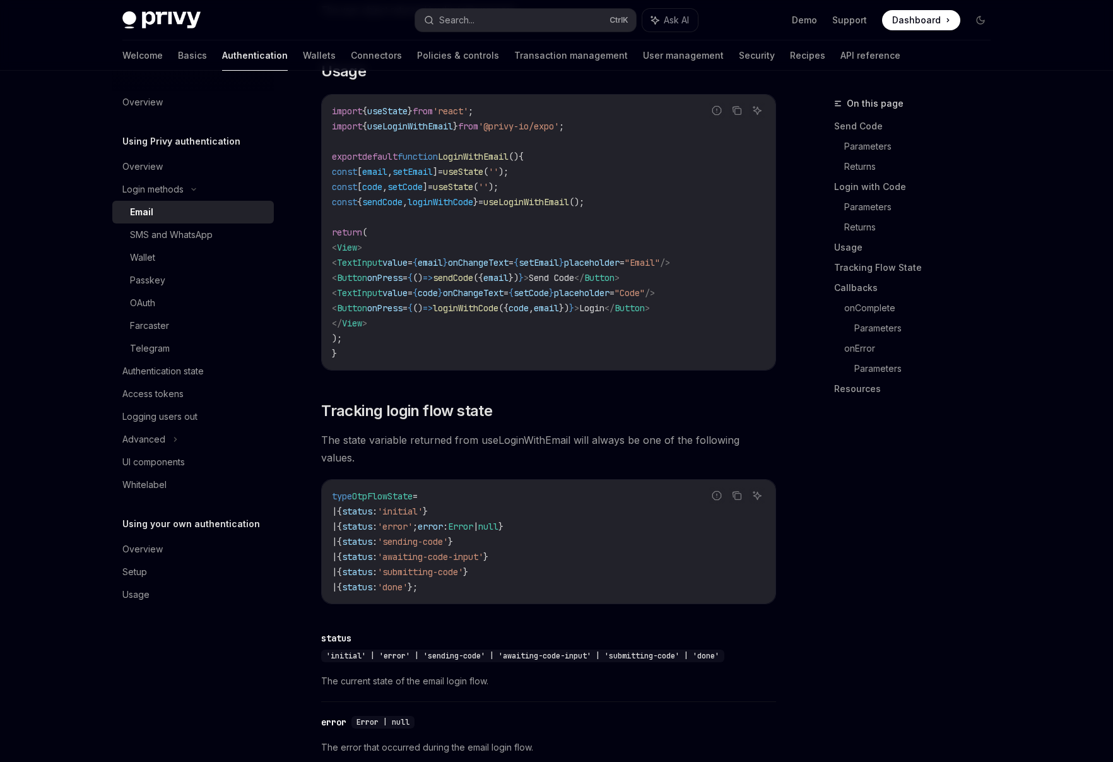
scroll to position [1257, 0]
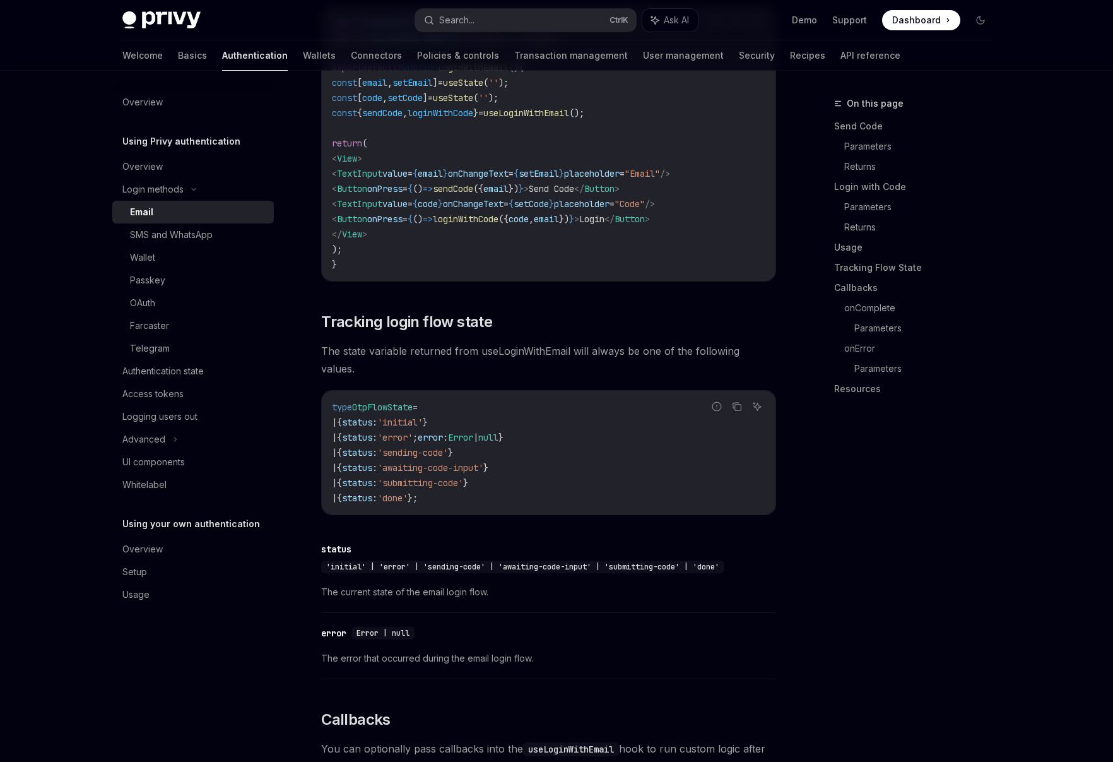
drag, startPoint x: 321, startPoint y: 359, endPoint x: 612, endPoint y: 364, distance: 290.4
click at [607, 365] on div "To authenticate your users with a one-time passcode (OTP) sent to their email a…" at bounding box center [548, 335] width 455 height 2559
click at [612, 364] on span "The state variable returned from useLoginWithEmail will always be one of the fo…" at bounding box center [548, 359] width 455 height 35
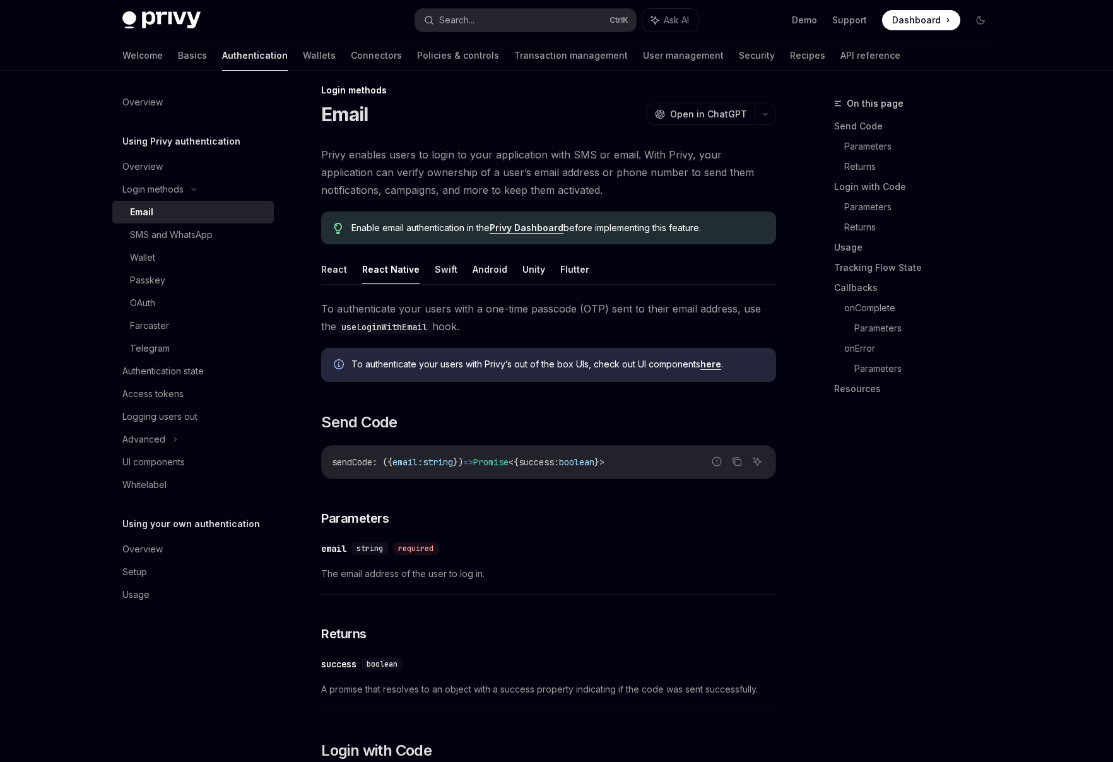
scroll to position [0, 0]
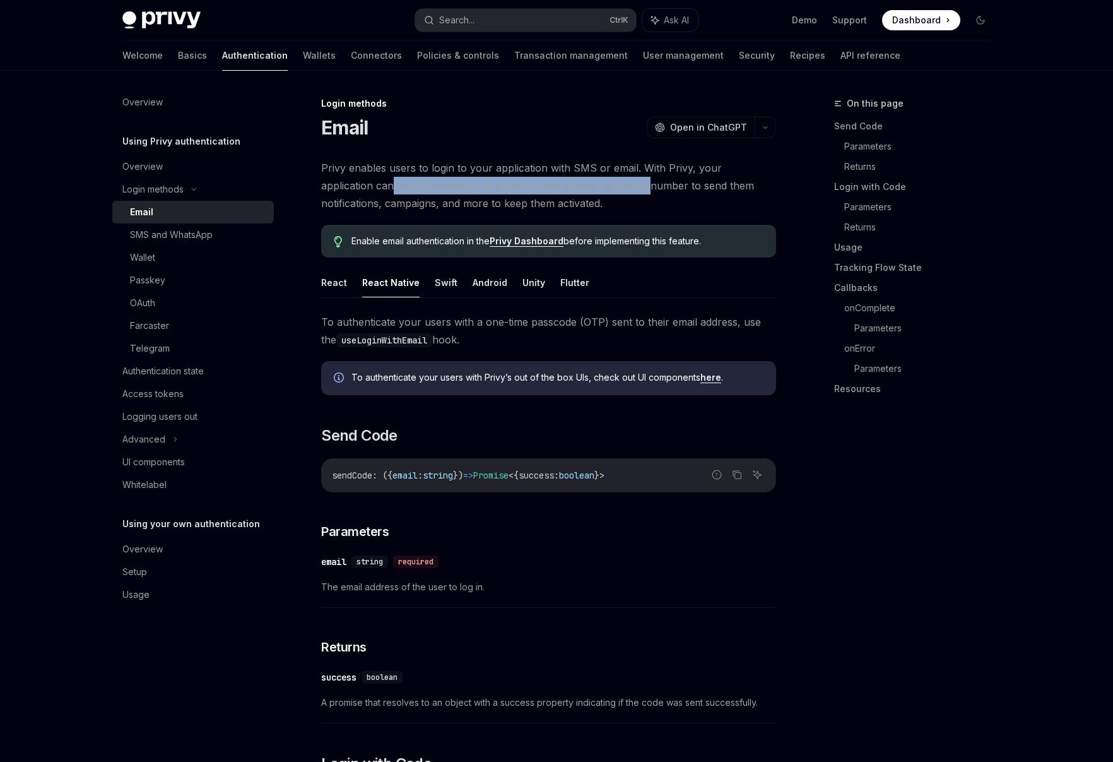
drag, startPoint x: 340, startPoint y: 187, endPoint x: 613, endPoint y: 189, distance: 273.3
click at [600, 187] on span "Privy enables users to login to your application with SMS or email. With Privy,…" at bounding box center [548, 185] width 455 height 53
click at [622, 189] on span "Privy enables users to login to your application with SMS or email. With Privy,…" at bounding box center [548, 185] width 455 height 53
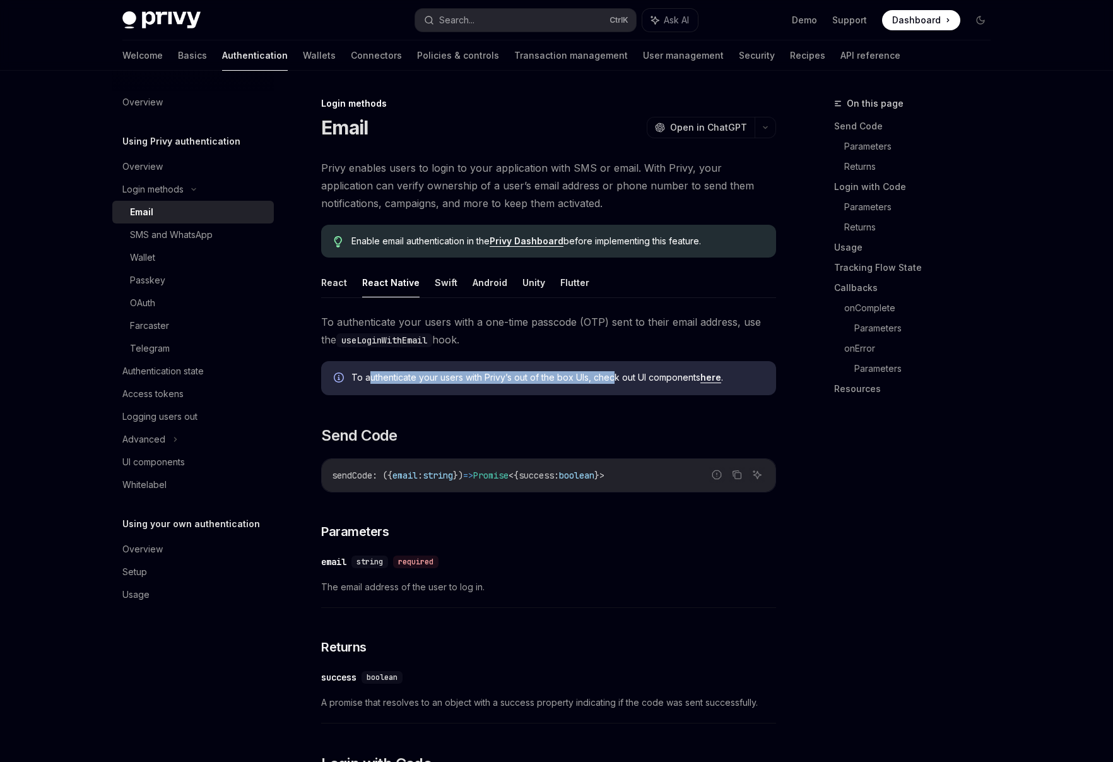
drag, startPoint x: 371, startPoint y: 377, endPoint x: 613, endPoint y: 371, distance: 242.4
click at [613, 371] on span "To authenticate your users with [PERSON_NAME]’s out of the box UIs, check out U…" at bounding box center [558, 377] width 412 height 13
click at [634, 376] on span "To authenticate your users with [PERSON_NAME]’s out of the box UIs, check out U…" at bounding box center [558, 377] width 412 height 13
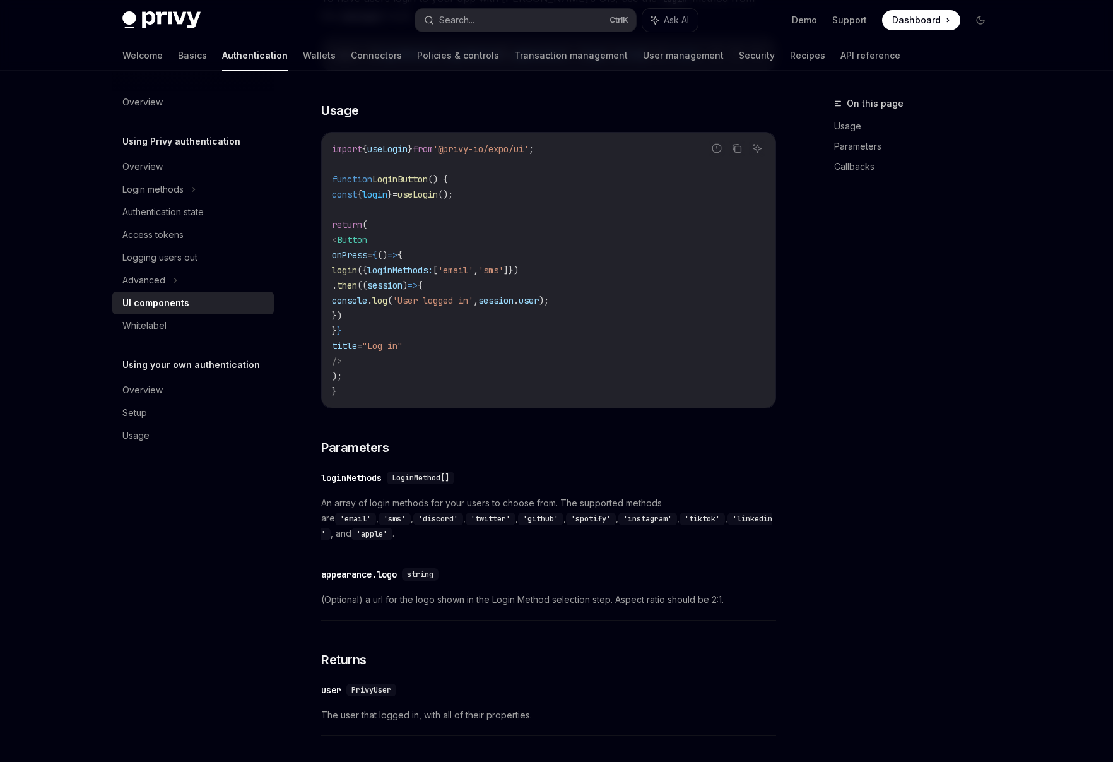
scroll to position [863, 0]
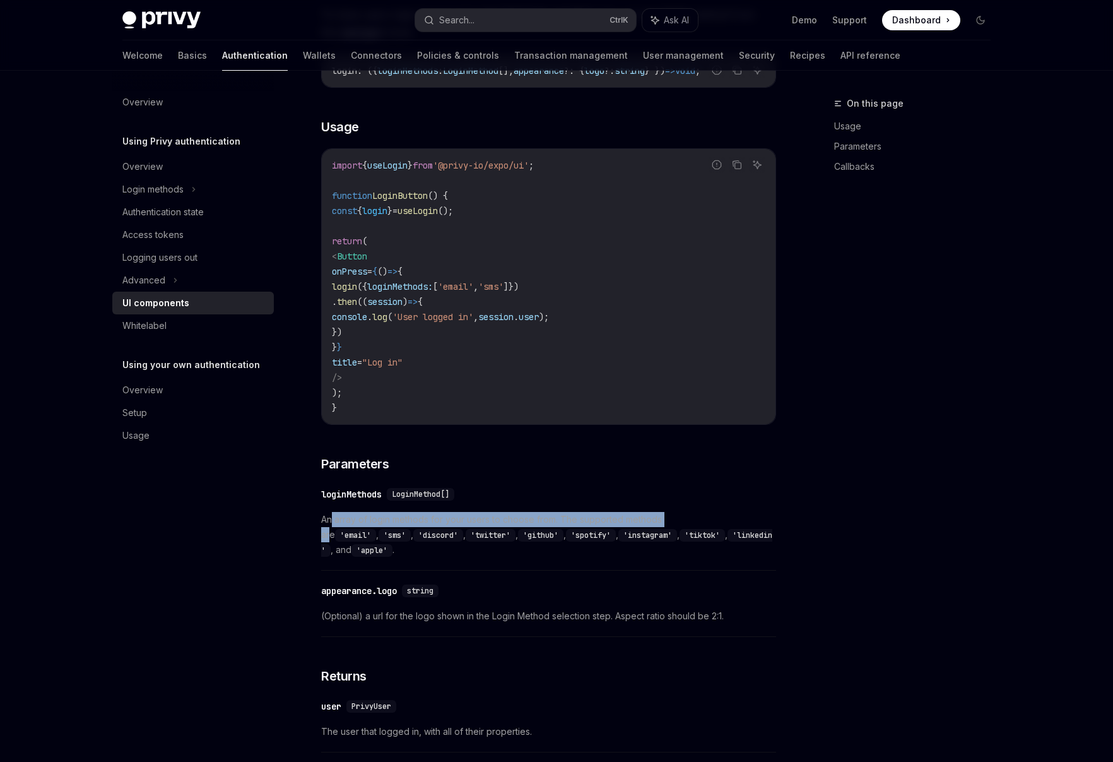
drag, startPoint x: 330, startPoint y: 523, endPoint x: 673, endPoint y: 526, distance: 343.4
click at [673, 526] on span "An array of login methods for your users to choose from. The supported methods …" at bounding box center [548, 534] width 455 height 45
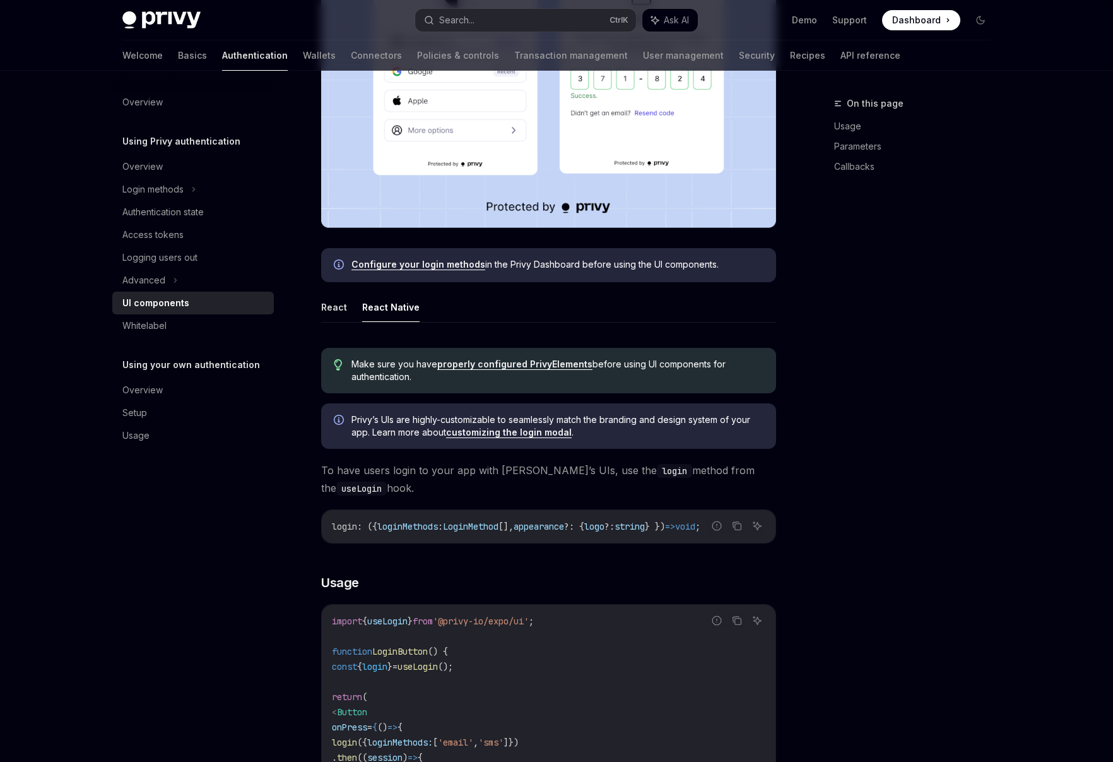
scroll to position [442, 0]
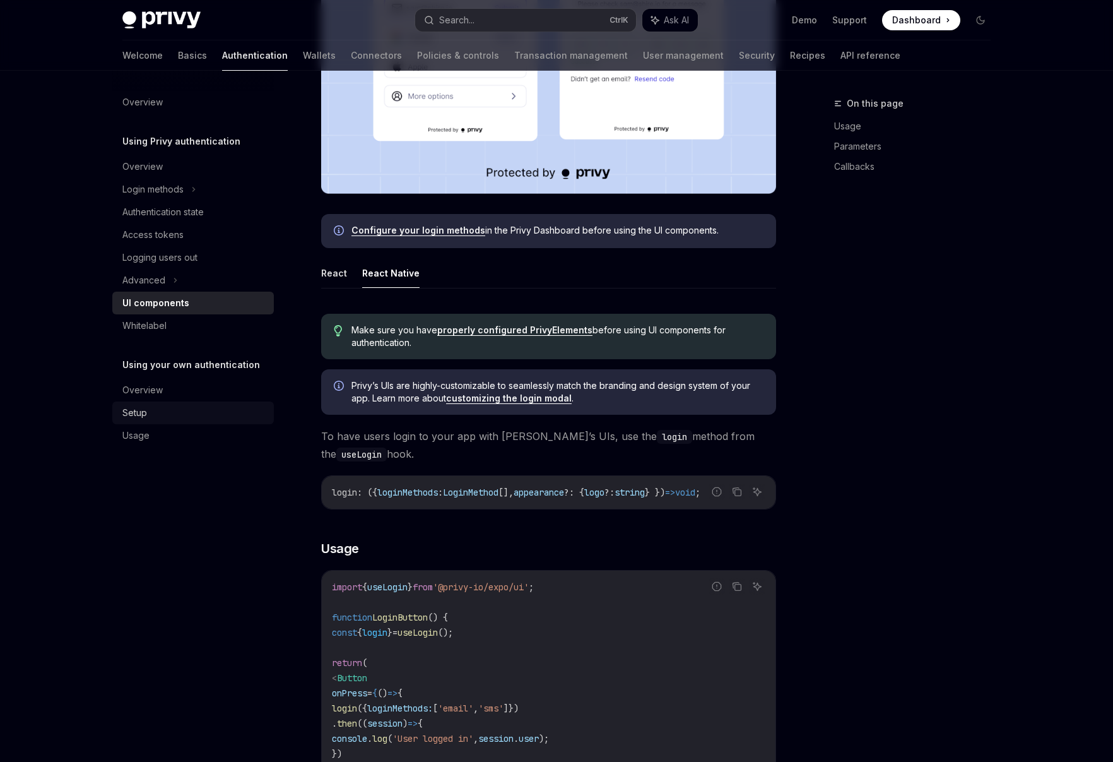
click at [125, 415] on div "Setup" at bounding box center [134, 412] width 25 height 15
type textarea "*"
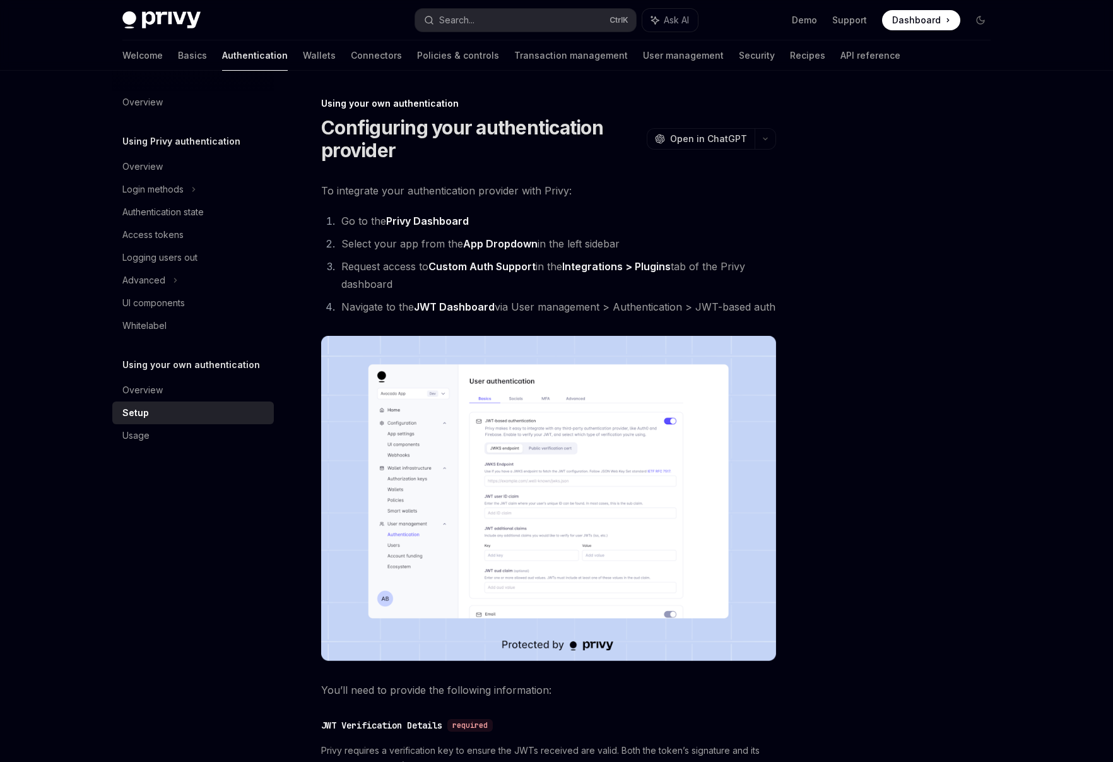
click at [456, 429] on img at bounding box center [548, 498] width 455 height 325
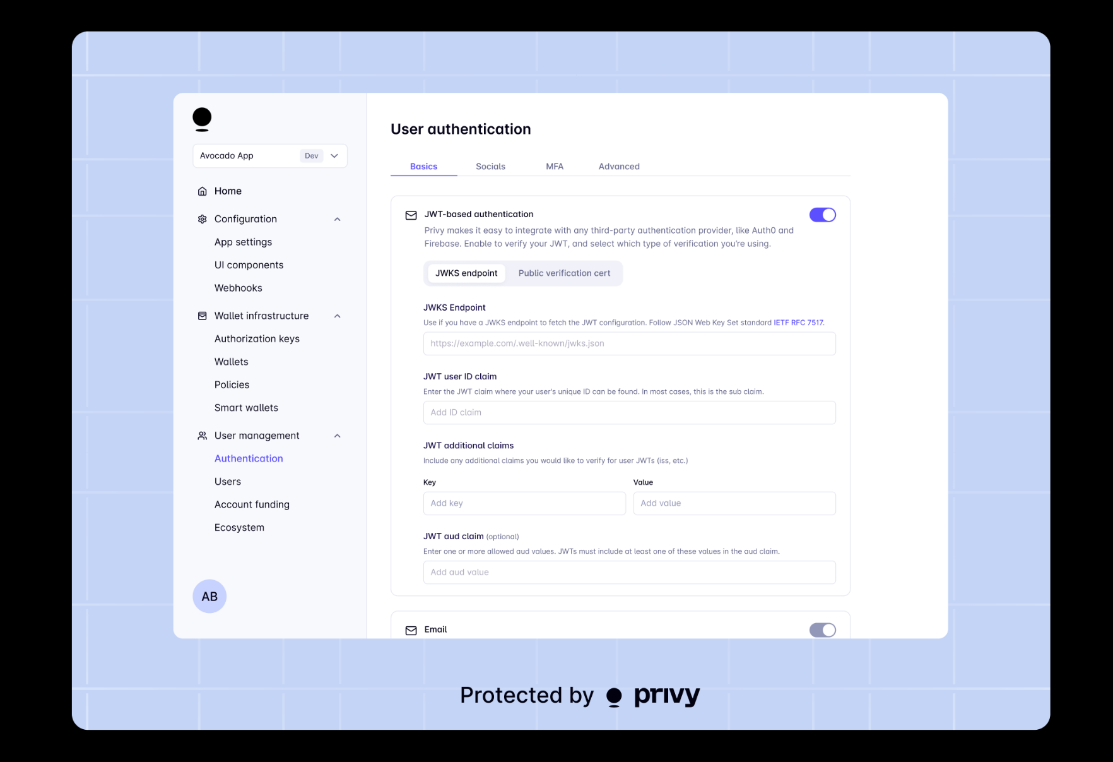
click at [588, 427] on img at bounding box center [561, 381] width 979 height 699
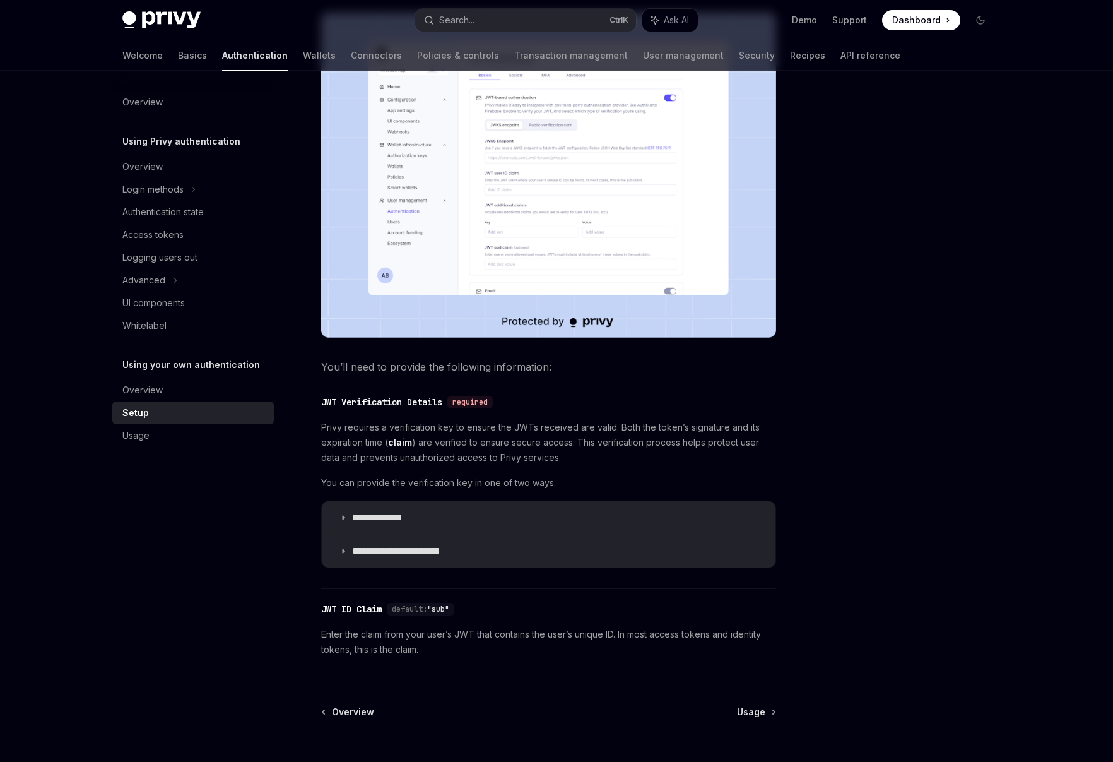
scroll to position [419, 0]
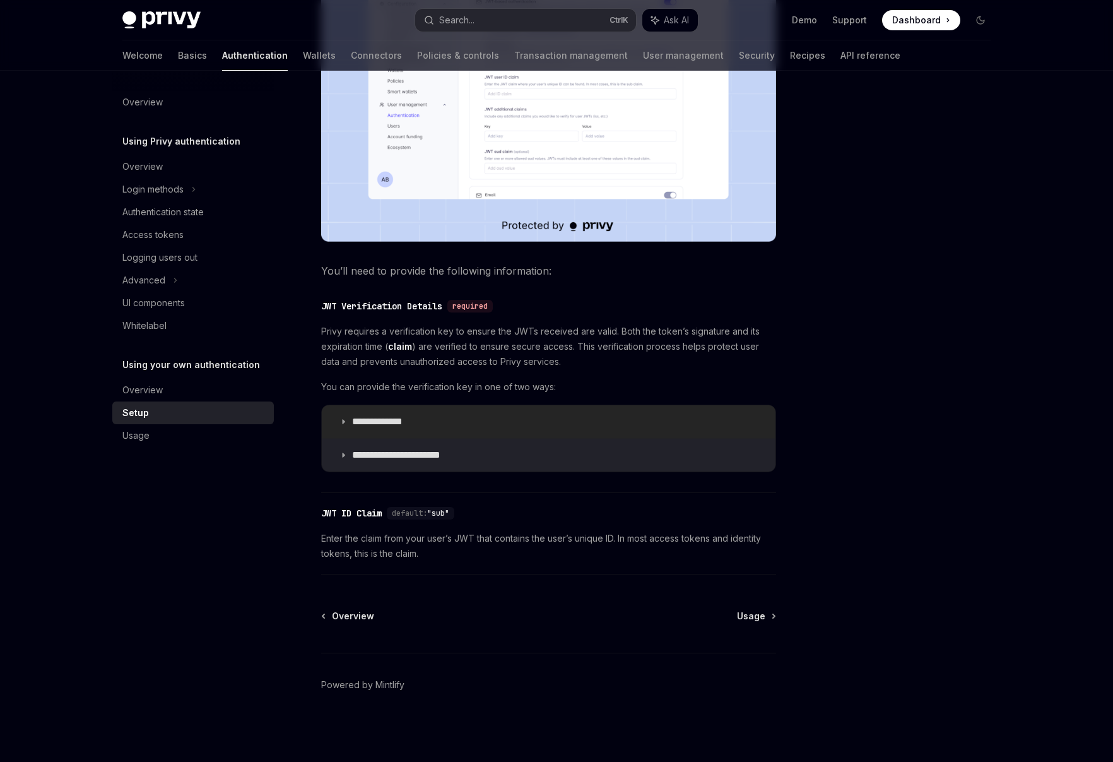
click at [370, 422] on p "**********" at bounding box center [389, 421] width 75 height 13
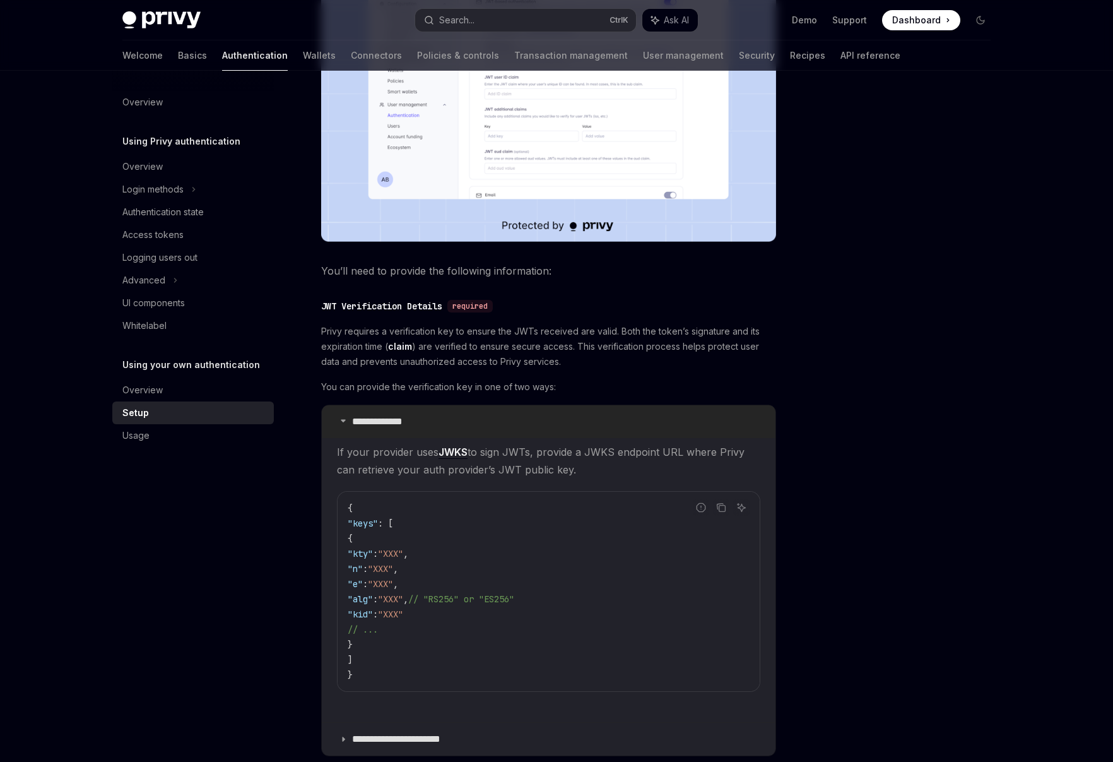
click at [370, 422] on p "**********" at bounding box center [389, 421] width 75 height 13
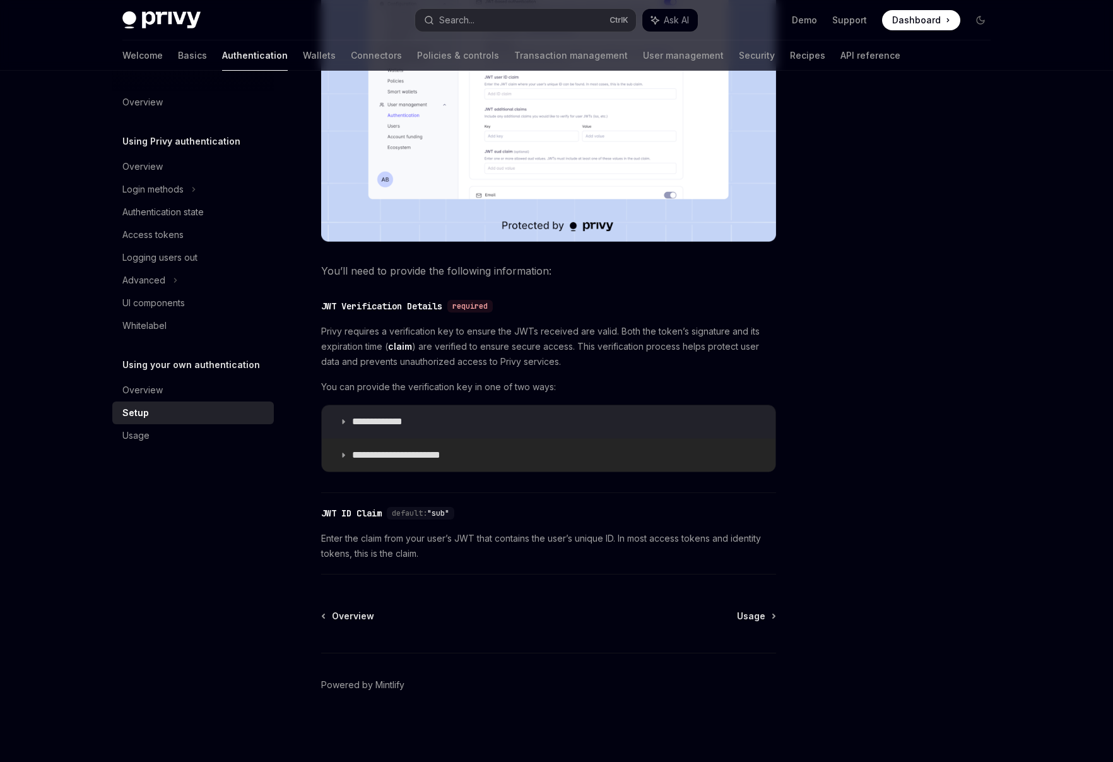
click at [364, 453] on p "**********" at bounding box center [406, 455] width 109 height 13
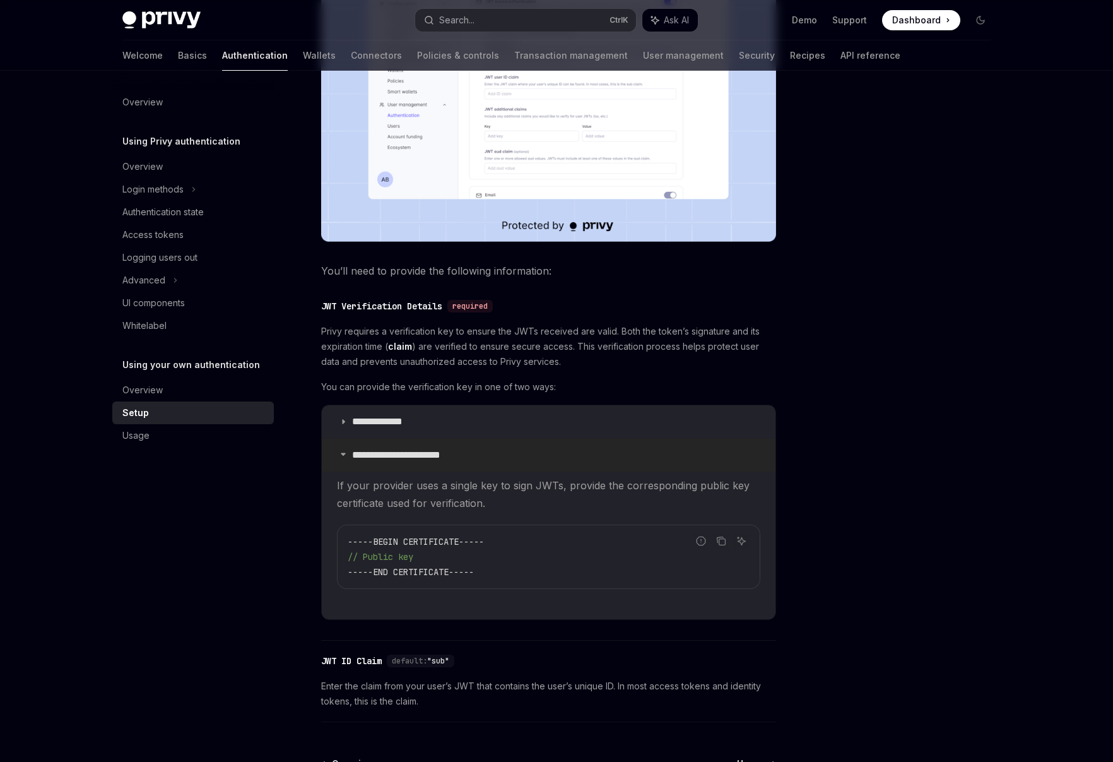
click at [364, 453] on p "**********" at bounding box center [406, 455] width 109 height 13
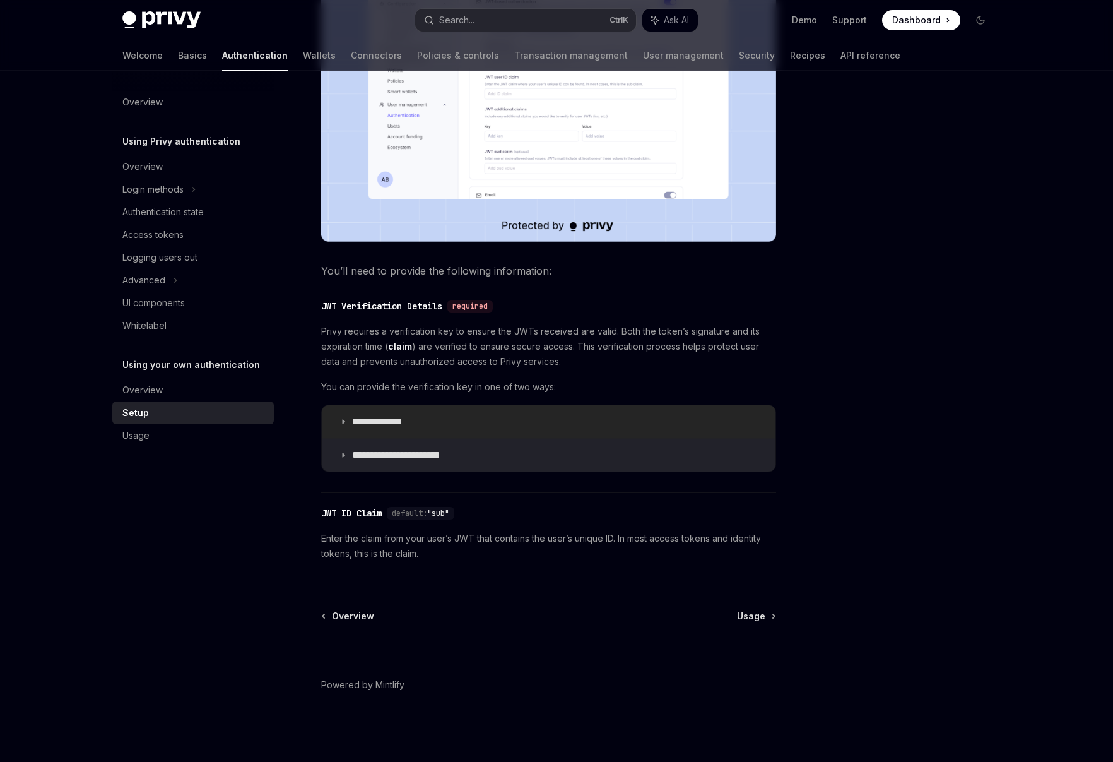
click at [363, 423] on p "**********" at bounding box center [389, 421] width 75 height 13
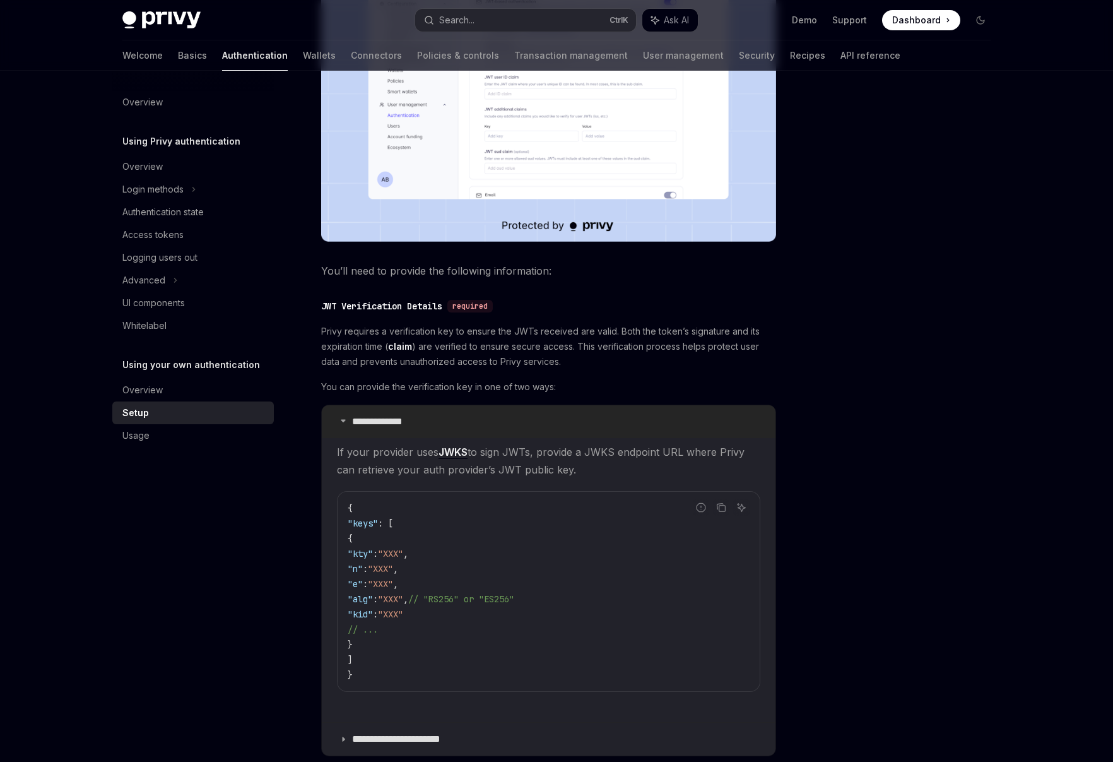
click at [363, 423] on p "**********" at bounding box center [389, 421] width 75 height 13
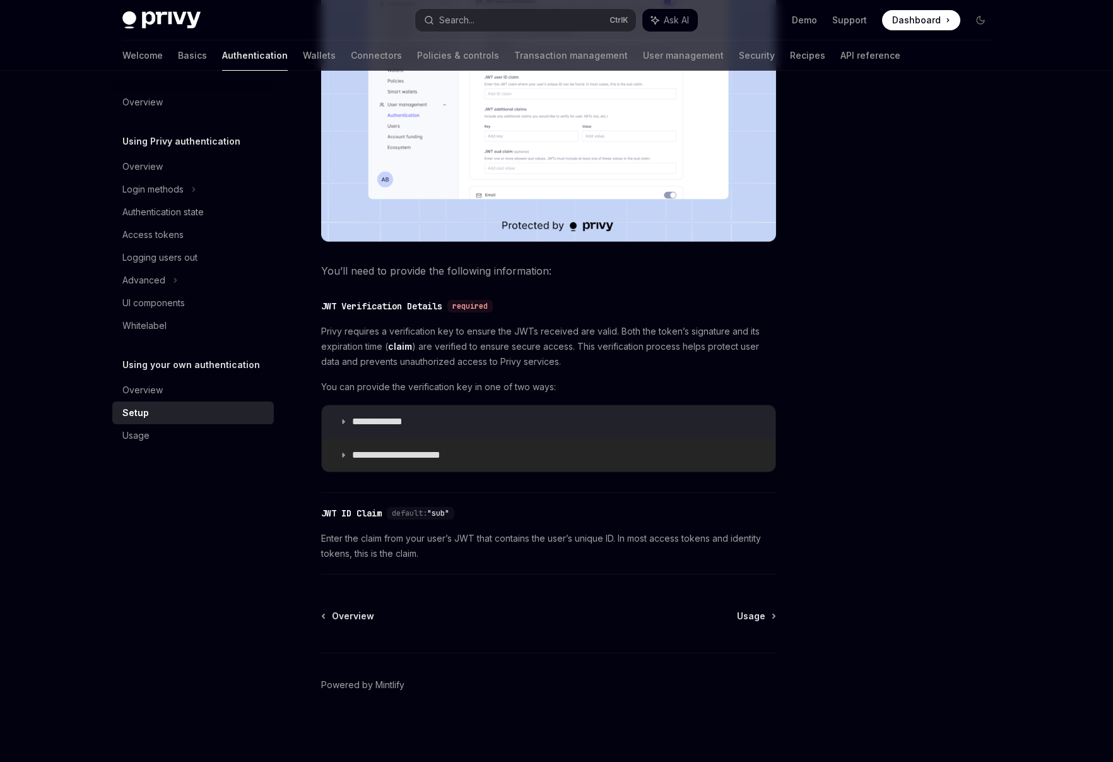
click at [353, 458] on p "**********" at bounding box center [406, 455] width 109 height 13
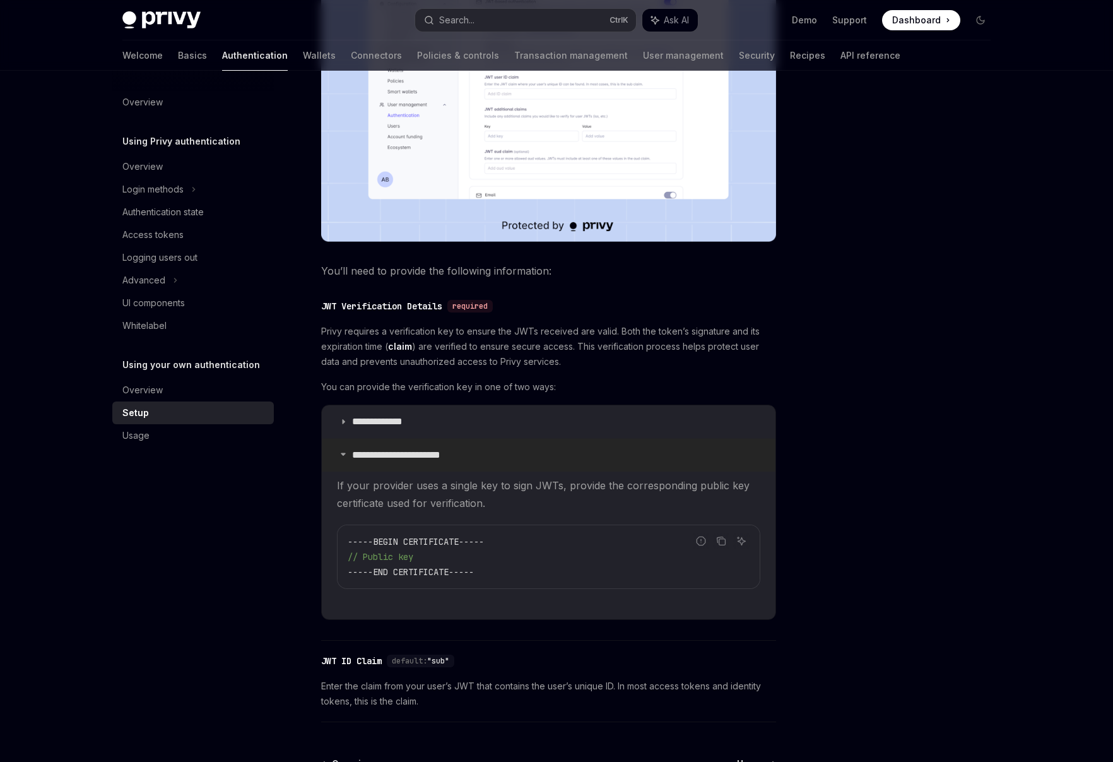
click at [353, 458] on p "**********" at bounding box center [406, 455] width 109 height 13
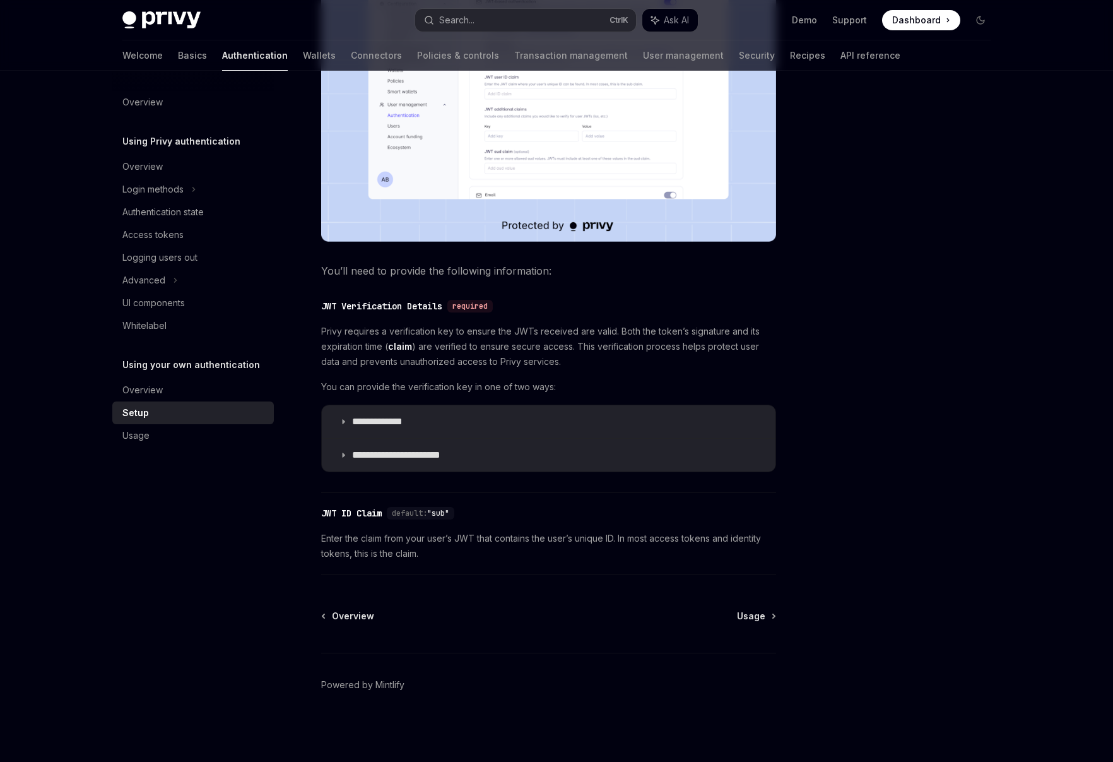
drag, startPoint x: 326, startPoint y: 331, endPoint x: 540, endPoint y: 333, distance: 214.0
click at [537, 333] on span "Privy requires a verification key to ensure the JWTs received are valid. Both t…" at bounding box center [548, 346] width 455 height 45
click at [545, 333] on span "Privy requires a verification key to ensure the JWTs received are valid. Both t…" at bounding box center [548, 346] width 455 height 45
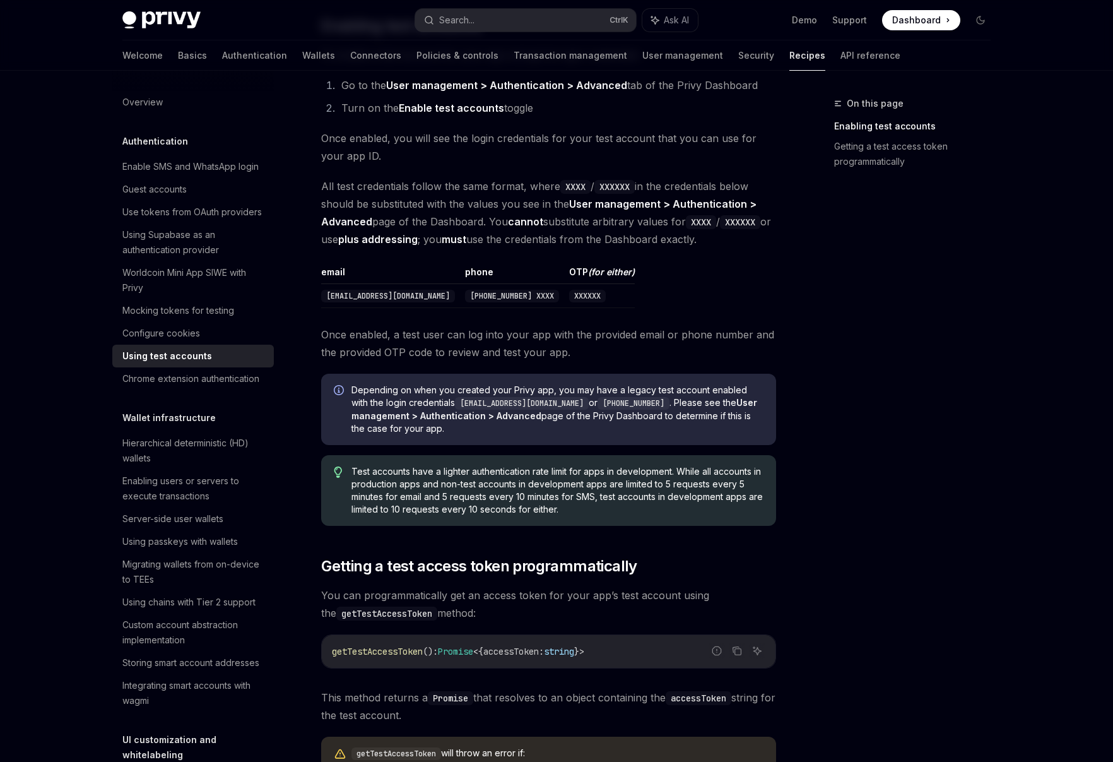
scroll to position [316, 0]
click at [885, 401] on div "On this page Enabling test accounts Getting a test access token programmatically" at bounding box center [905, 429] width 192 height 666
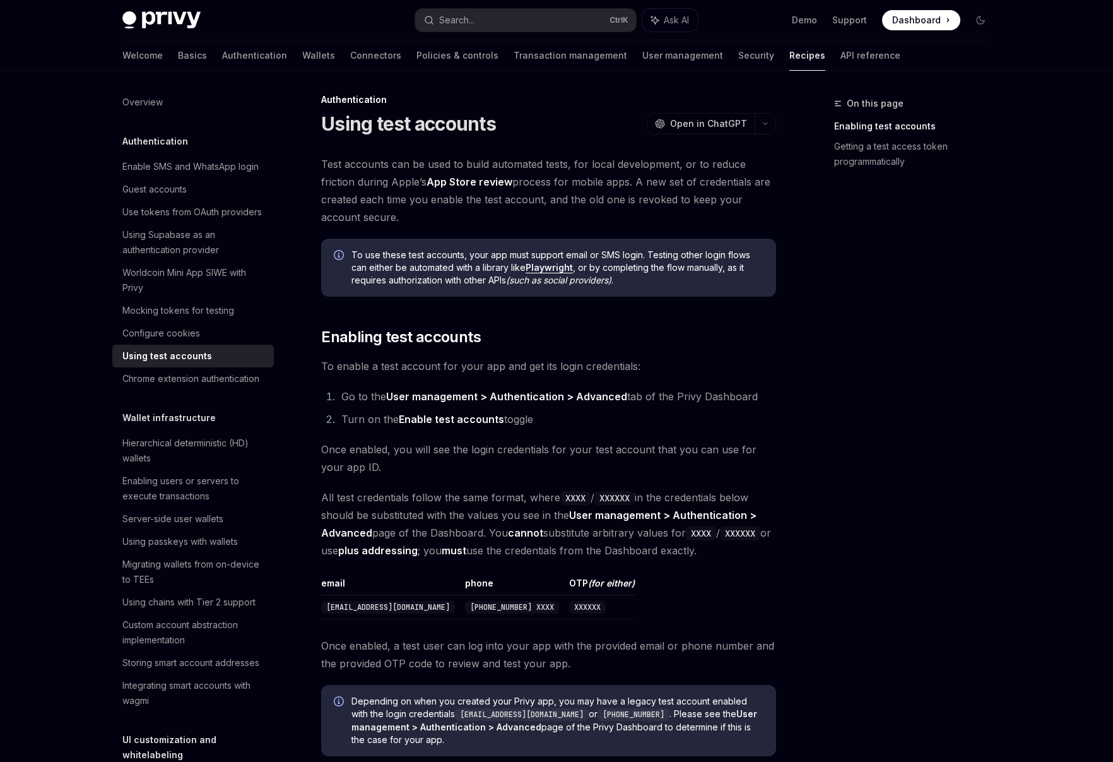
scroll to position [0, 0]
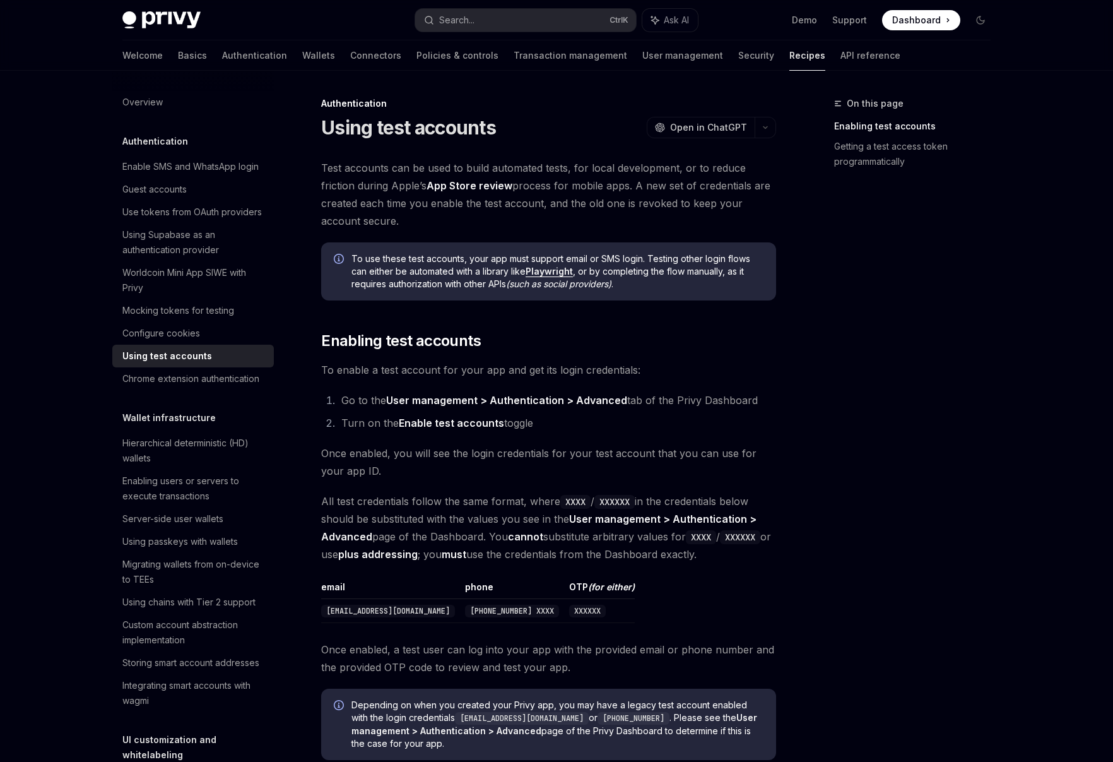
drag, startPoint x: 343, startPoint y: 402, endPoint x: 725, endPoint y: 423, distance: 383.0
click at [725, 423] on ol "Go to the User management > Authentication > Advanced tab of the Privy Dashboar…" at bounding box center [548, 411] width 455 height 40
click at [725, 424] on li "Turn on the Enable test accounts toggle" at bounding box center [557, 423] width 439 height 18
